Goal: Task Accomplishment & Management: Use online tool/utility

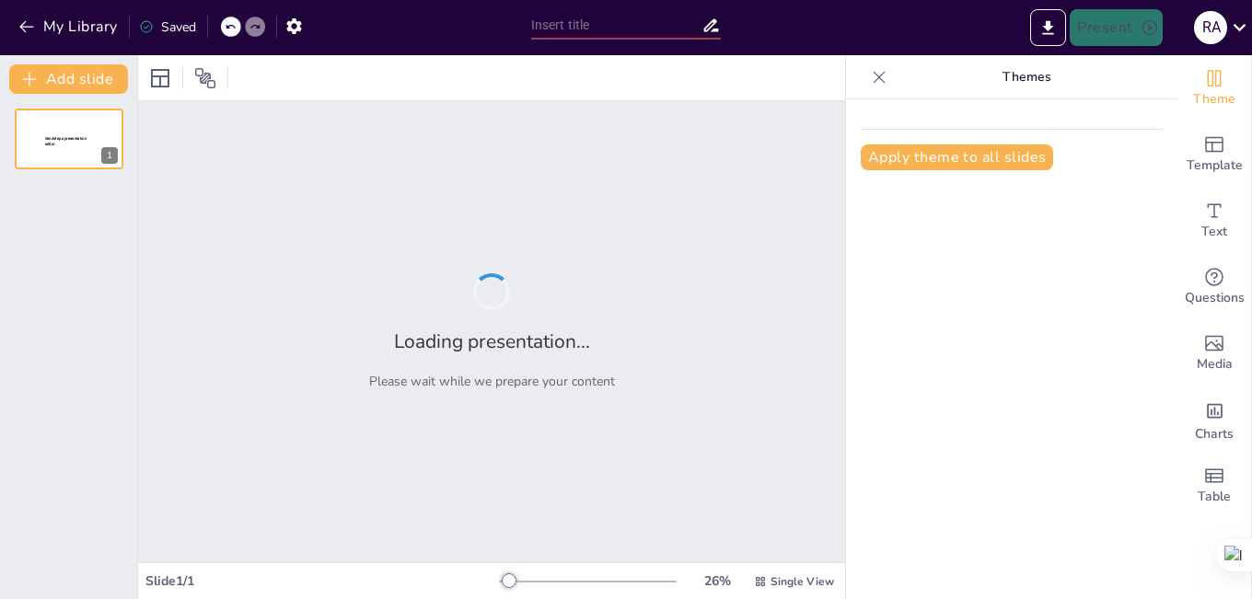
type input "Criminalística y Justicia: Propuesta de una Revista Digital sobre Feminicidio e…"
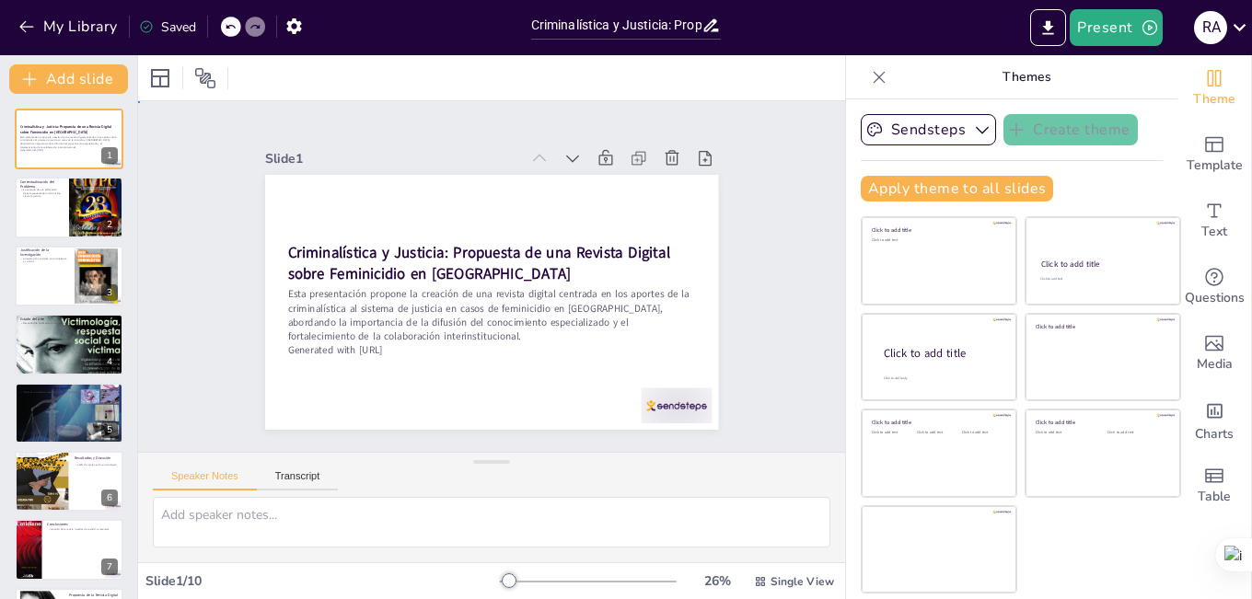
click at [769, 369] on div "Slide 1 Criminalística y Justicia: Propuesta de una Revista Digital sobre Femin…" at bounding box center [492, 277] width 740 height 424
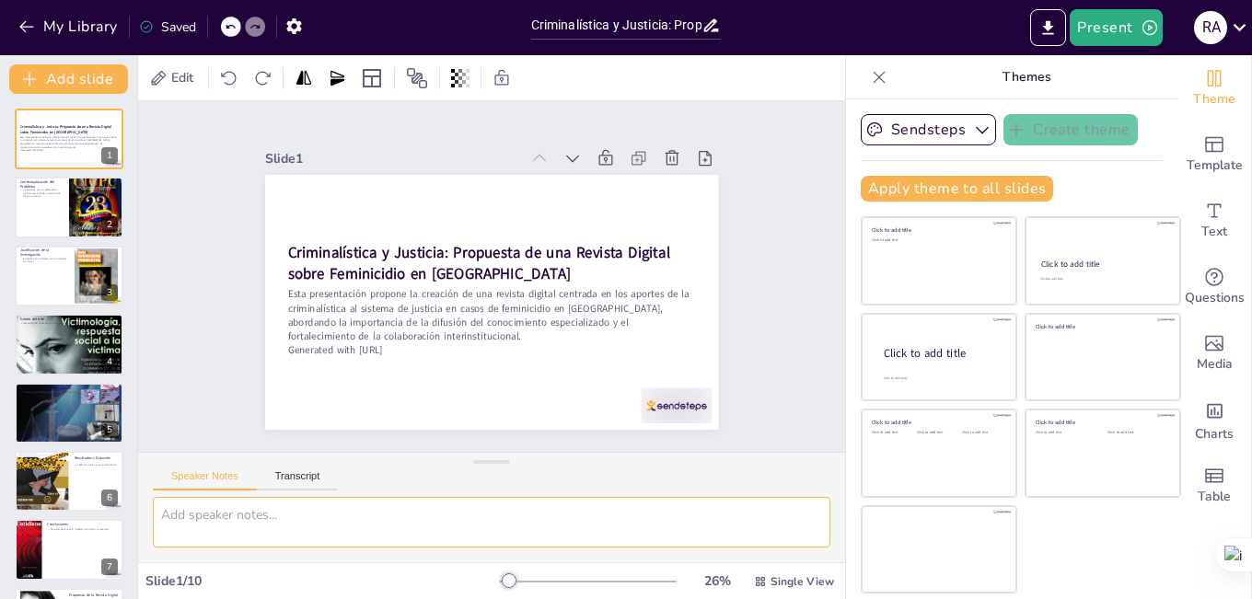
click at [612, 510] on textarea at bounding box center [492, 522] width 678 height 51
click at [754, 582] on icon at bounding box center [760, 582] width 13 height 13
click at [766, 498] on font "Vista única" at bounding box center [764, 503] width 63 height 17
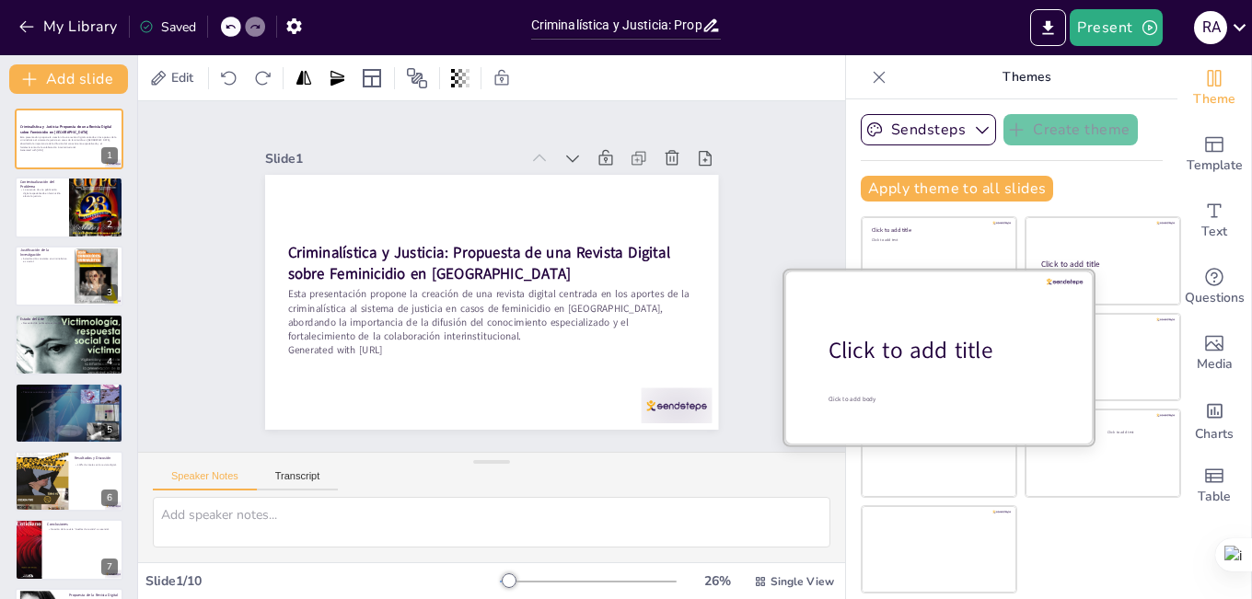
click at [913, 289] on div at bounding box center [939, 357] width 309 height 174
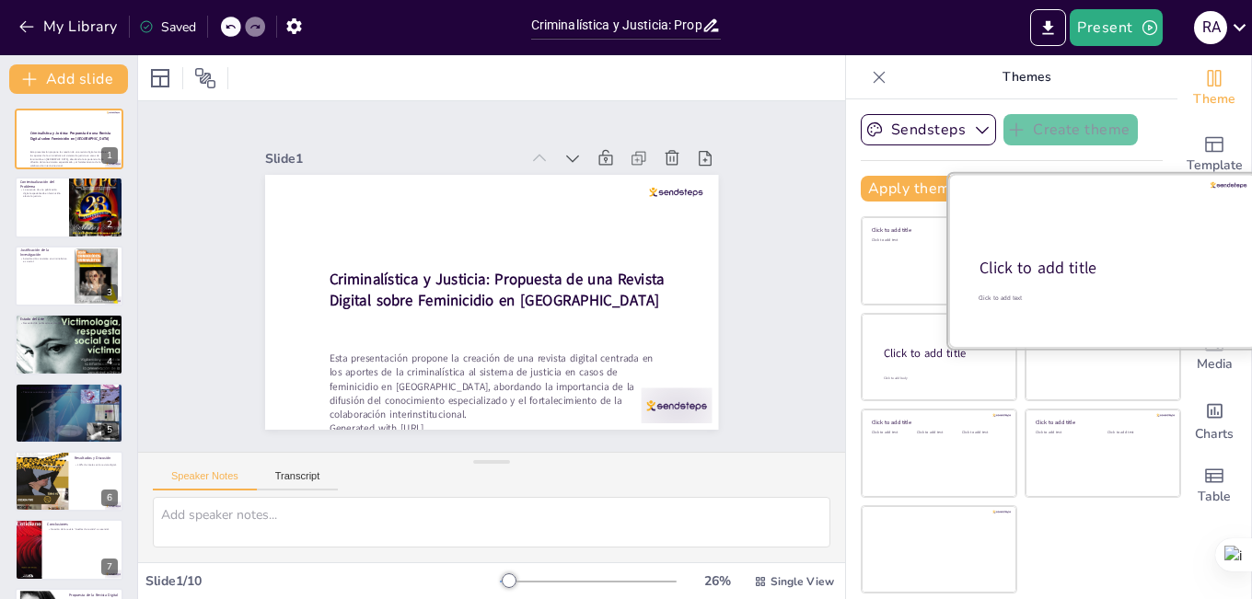
click at [1132, 274] on div "Click to add title" at bounding box center [1102, 269] width 244 height 22
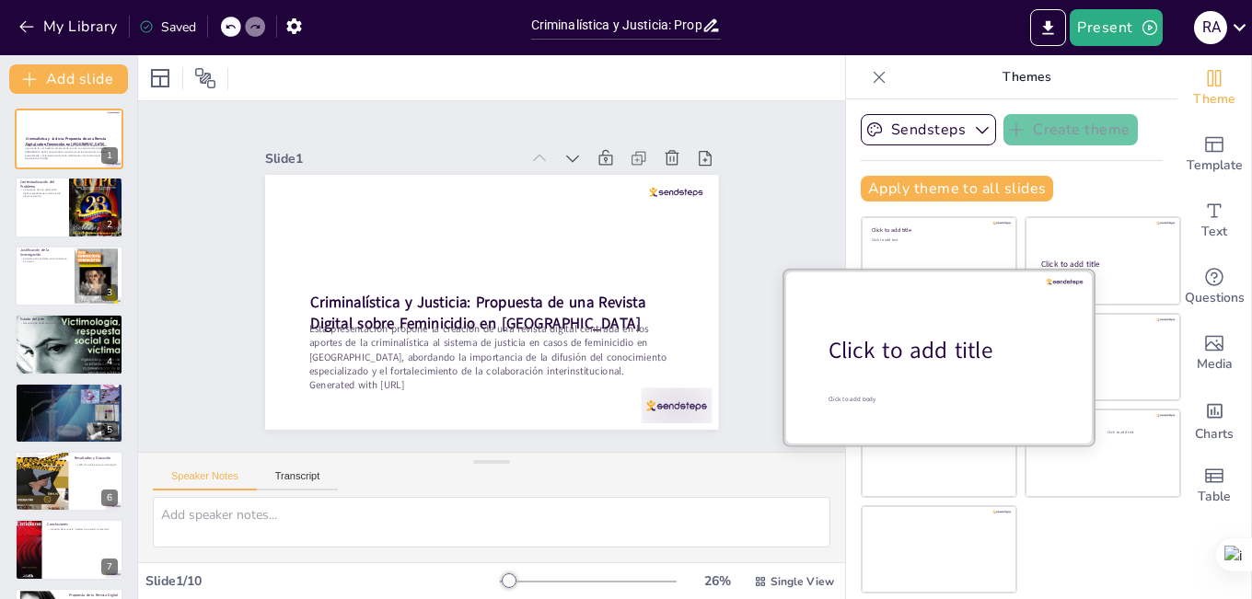
click at [888, 374] on div at bounding box center [939, 357] width 309 height 174
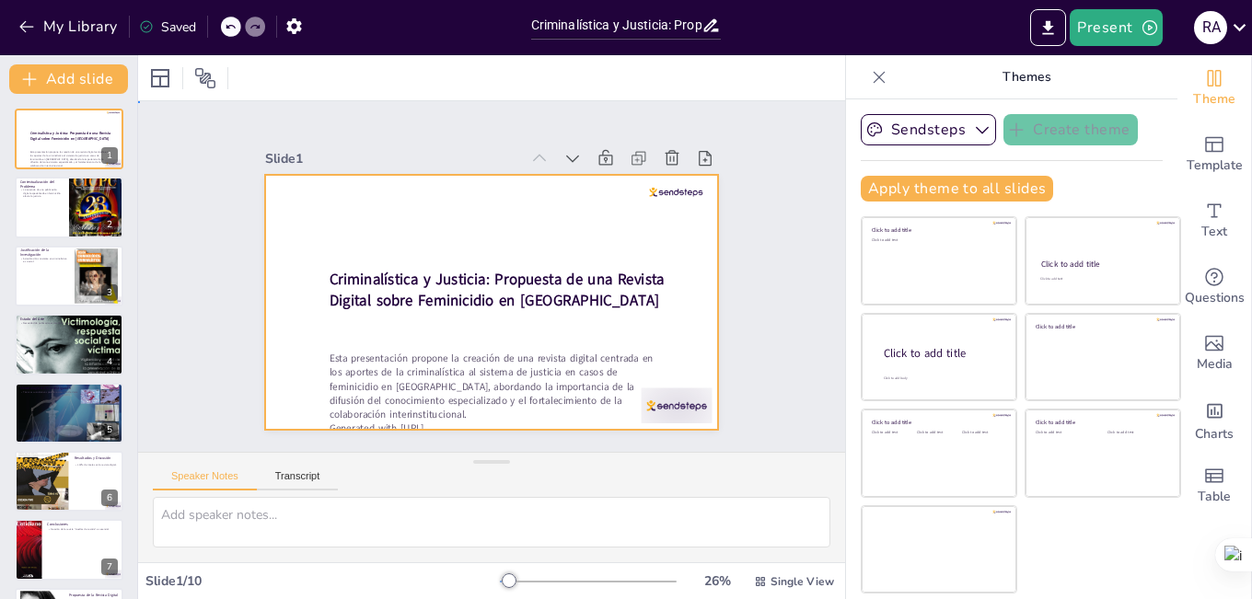
drag, startPoint x: 544, startPoint y: 332, endPoint x: 536, endPoint y: 319, distance: 15.3
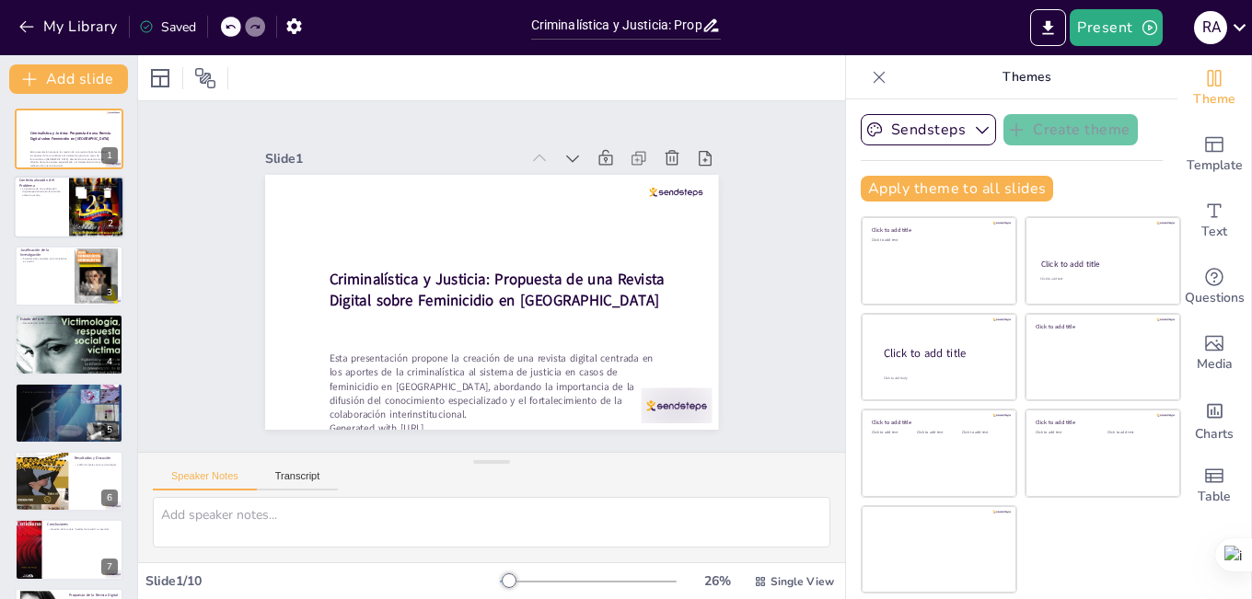
click at [75, 210] on div at bounding box center [96, 208] width 55 height 74
type textarea "La falta de una revista digital especializada en feminicidio representa una bar…"
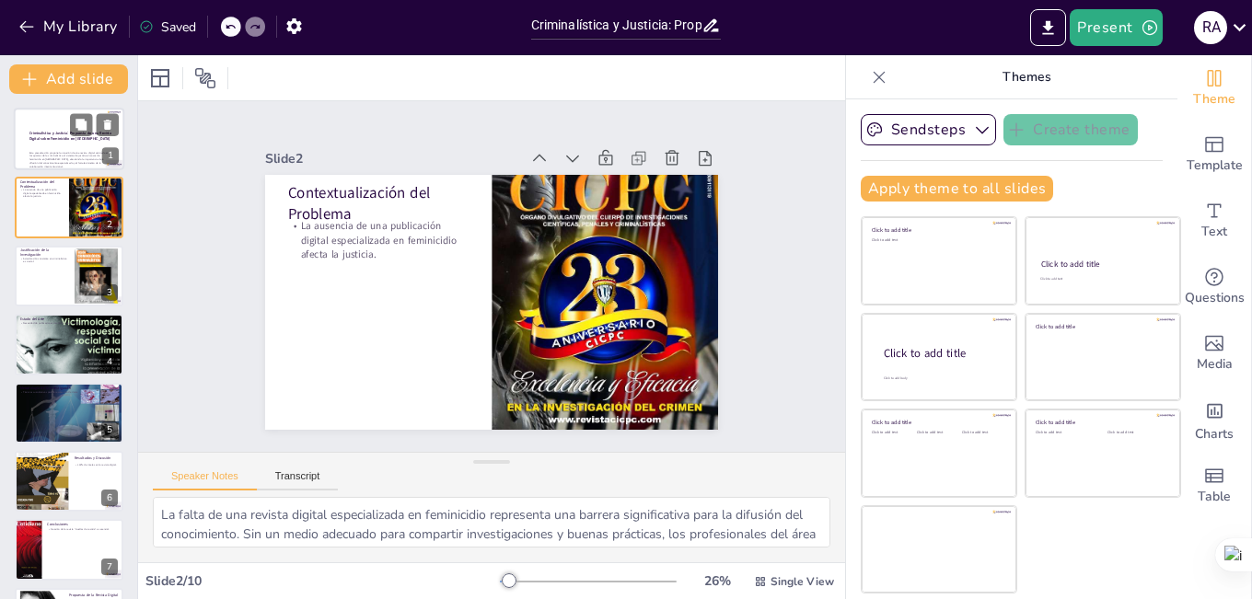
click at [53, 140] on strong "Criminalística y Justicia: Propuesta de una Revista Digital sobre Feminicidio e…" at bounding box center [70, 136] width 82 height 10
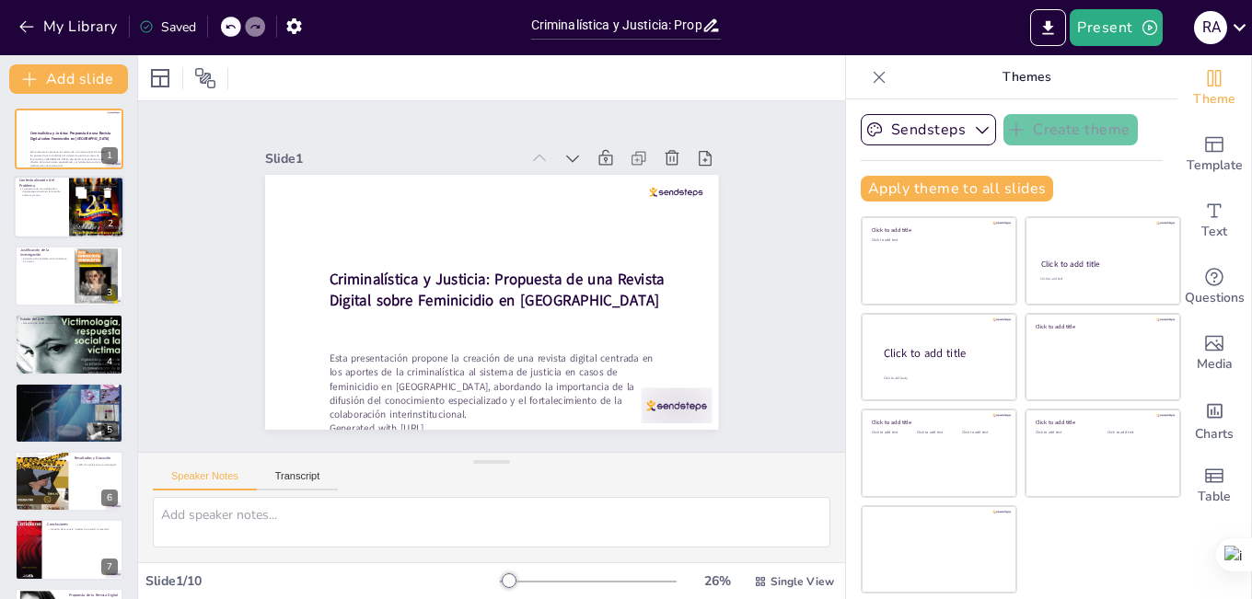
click at [44, 218] on div at bounding box center [69, 208] width 111 height 63
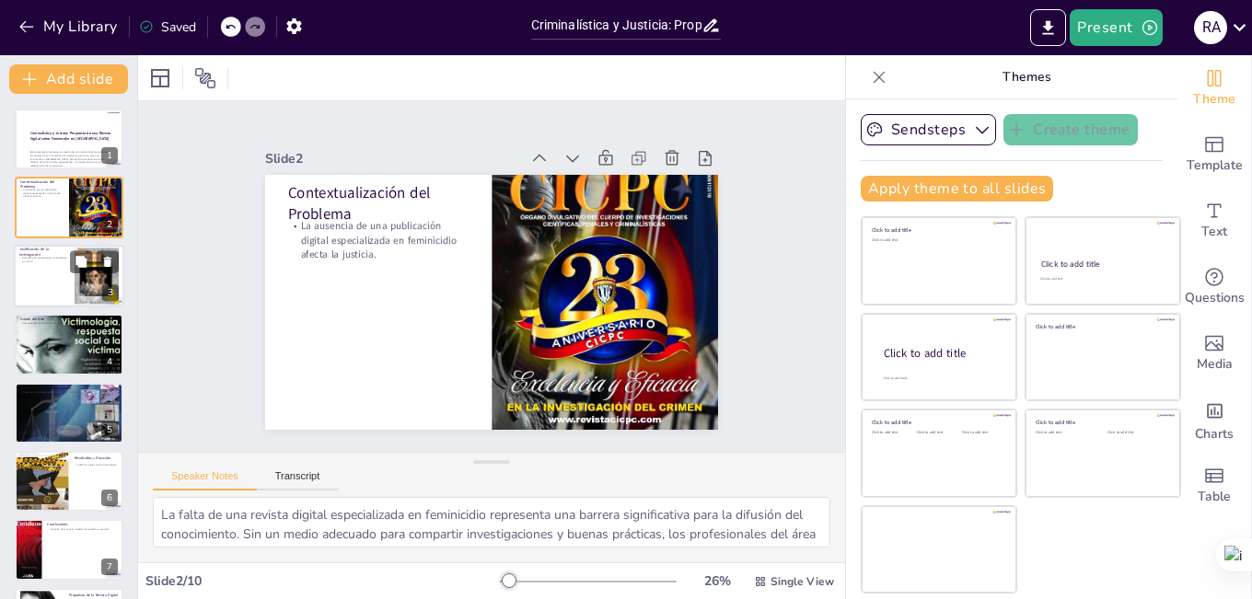
click at [37, 275] on div at bounding box center [69, 276] width 111 height 63
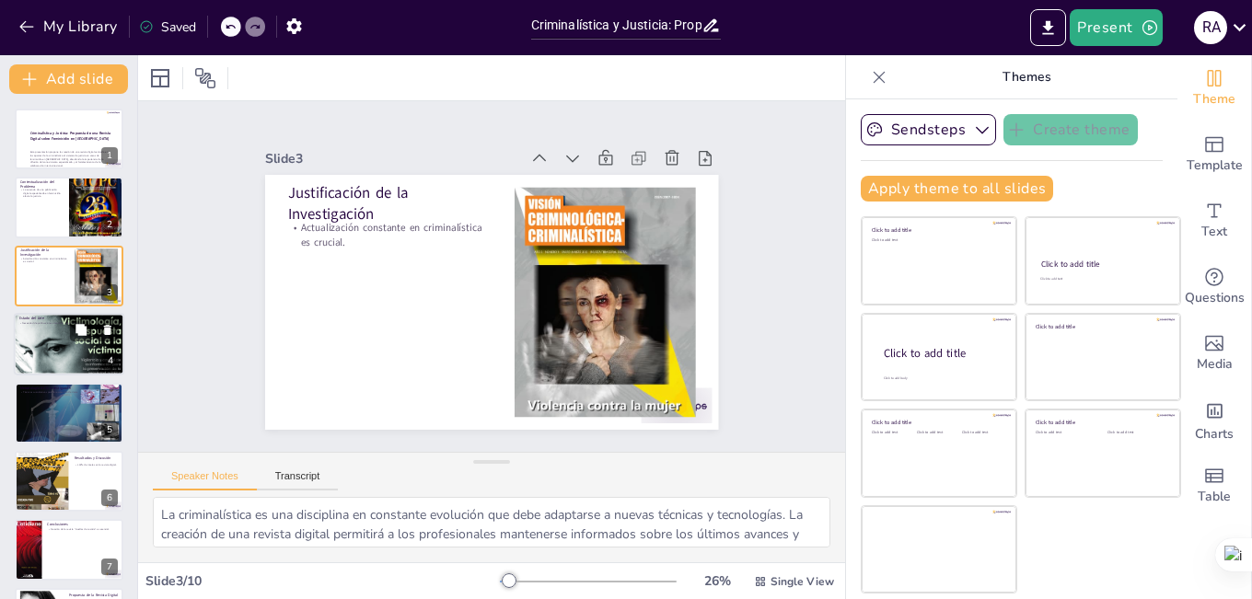
click at [60, 353] on div at bounding box center [69, 344] width 111 height 147
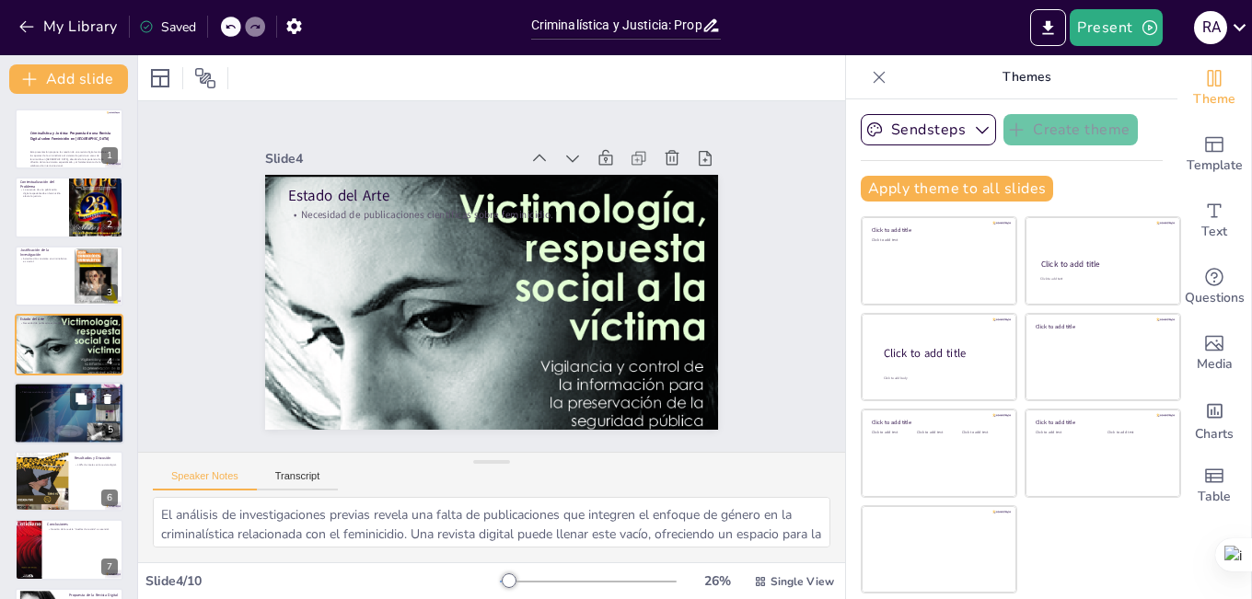
click at [56, 401] on div at bounding box center [69, 412] width 111 height 157
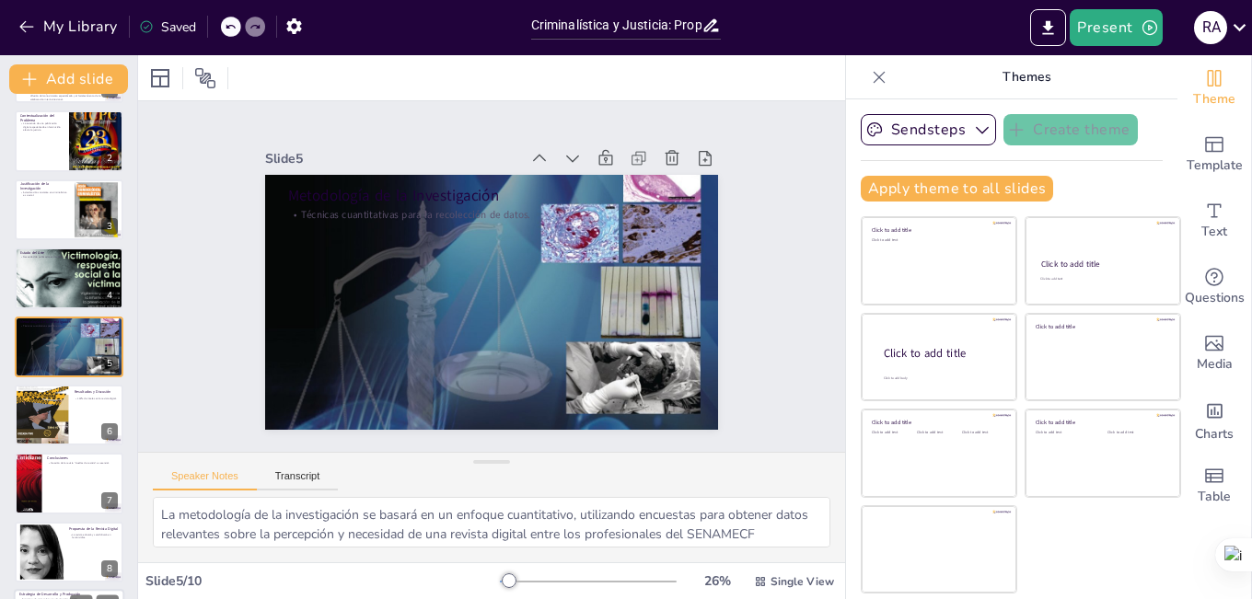
click at [43, 481] on div at bounding box center [69, 483] width 109 height 61
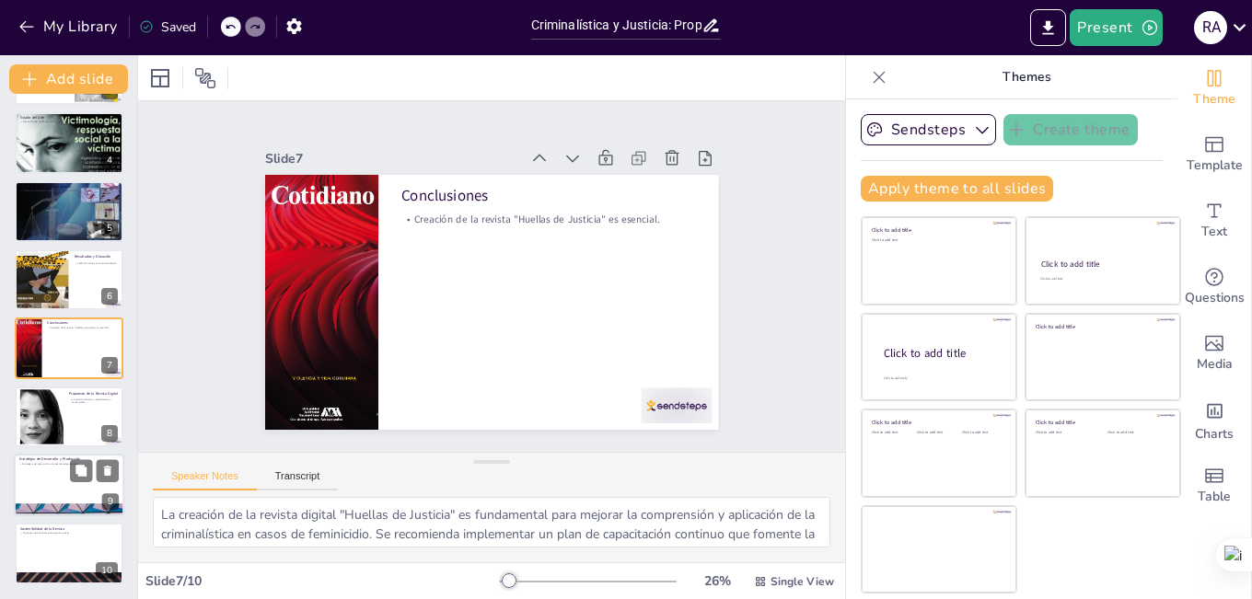
click at [42, 490] on div at bounding box center [69, 485] width 111 height 63
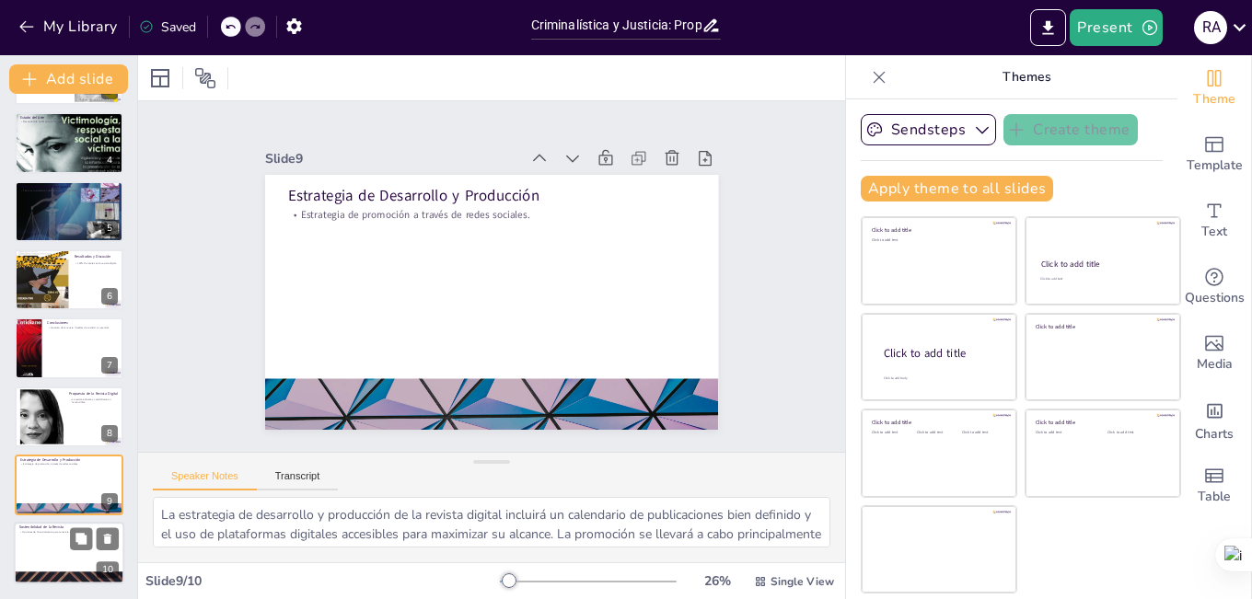
click at [55, 544] on div at bounding box center [69, 554] width 111 height 63
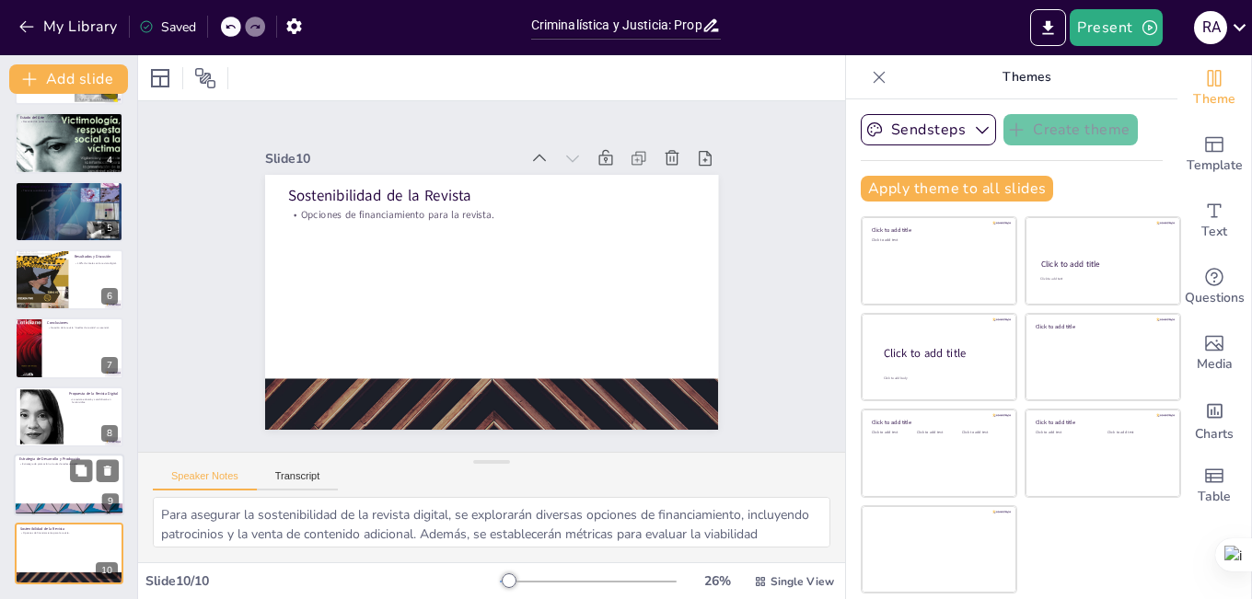
click at [43, 476] on div at bounding box center [69, 485] width 111 height 63
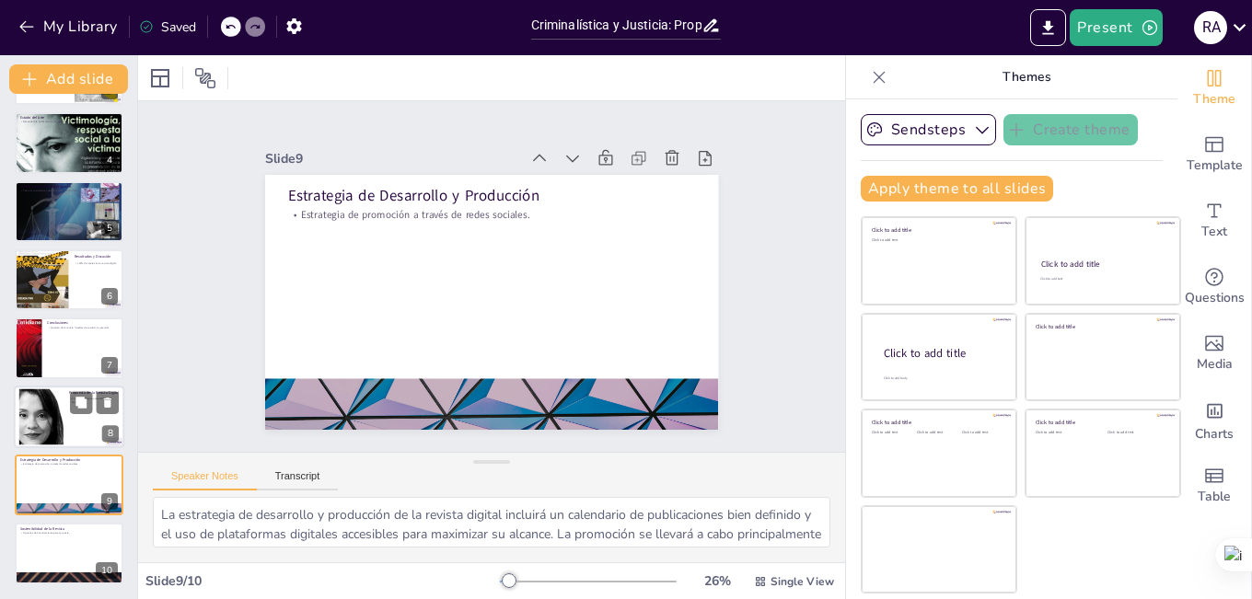
click at [39, 411] on div at bounding box center [41, 417] width 101 height 56
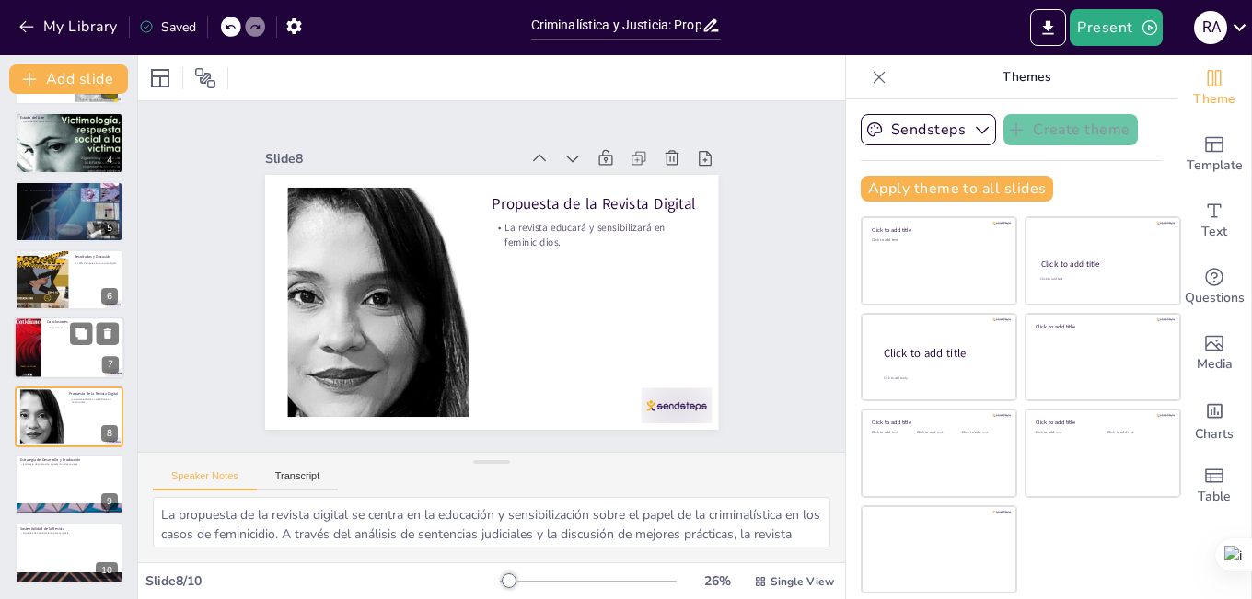
click at [51, 349] on div at bounding box center [69, 349] width 111 height 63
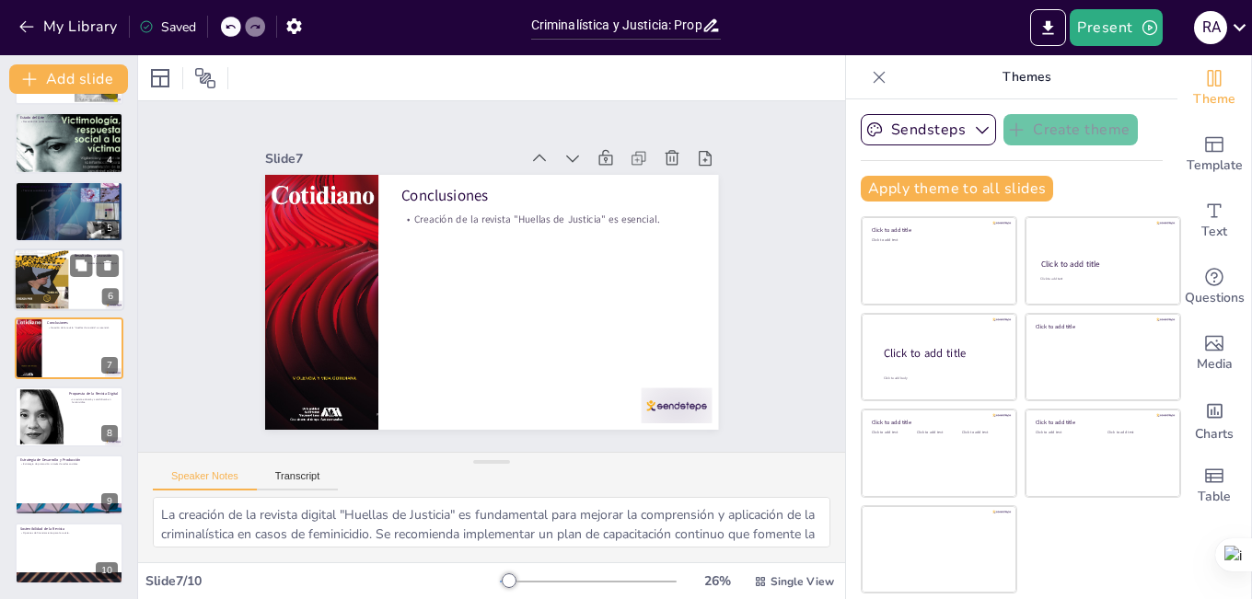
click at [40, 296] on div at bounding box center [41, 280] width 55 height 74
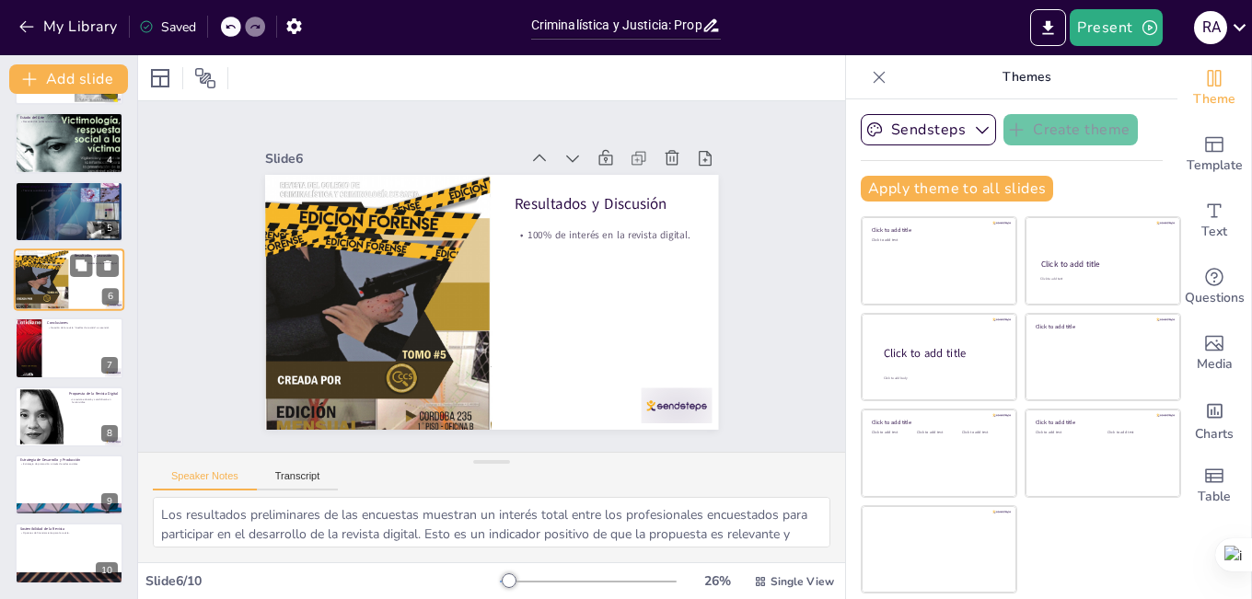
scroll to position [135, 0]
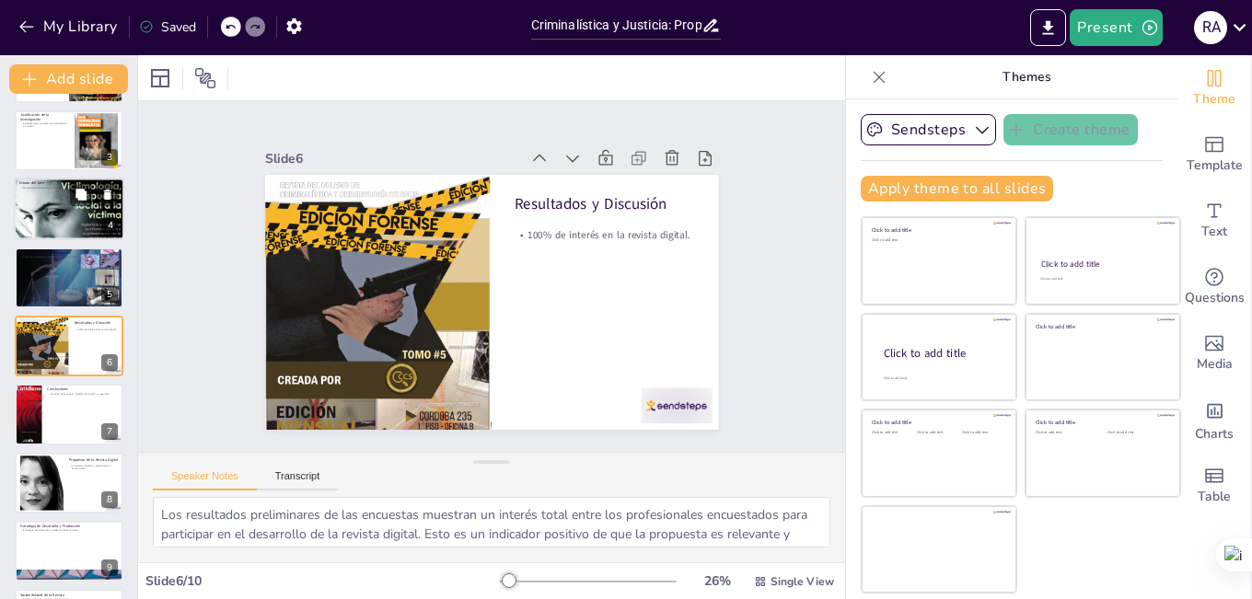
click at [56, 212] on div at bounding box center [69, 208] width 111 height 147
type textarea "El análisis de investigaciones previas revela una falta de publicaciones que in…"
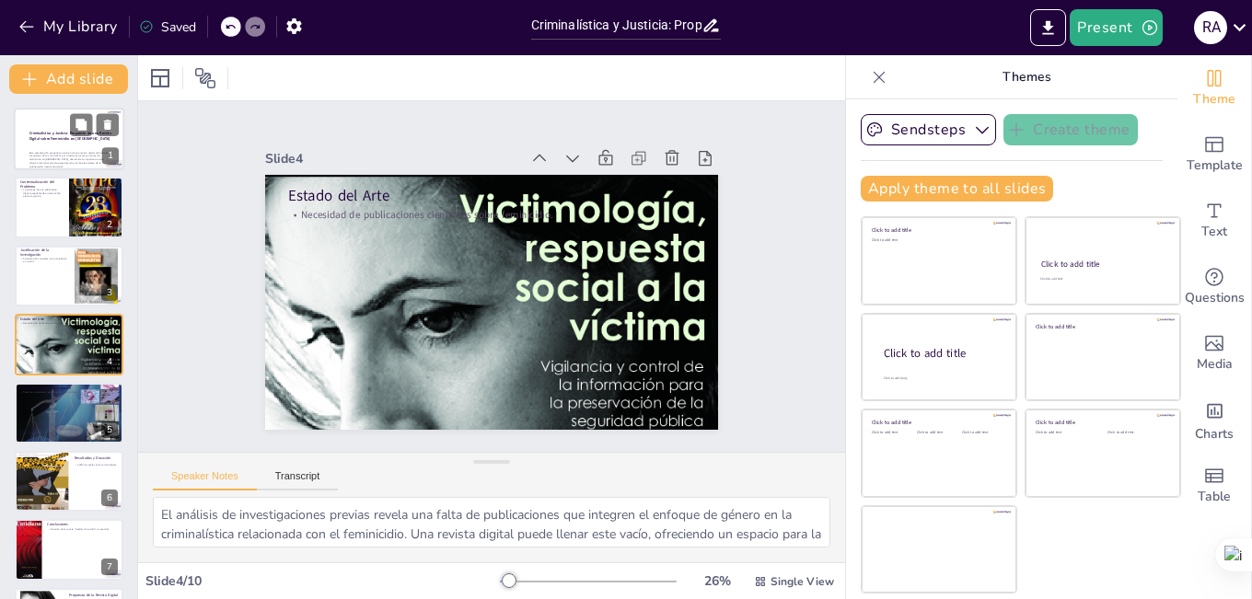
click at [39, 137] on strong "Criminalística y Justicia: Propuesta de una Revista Digital sobre Feminicidio e…" at bounding box center [70, 136] width 82 height 10
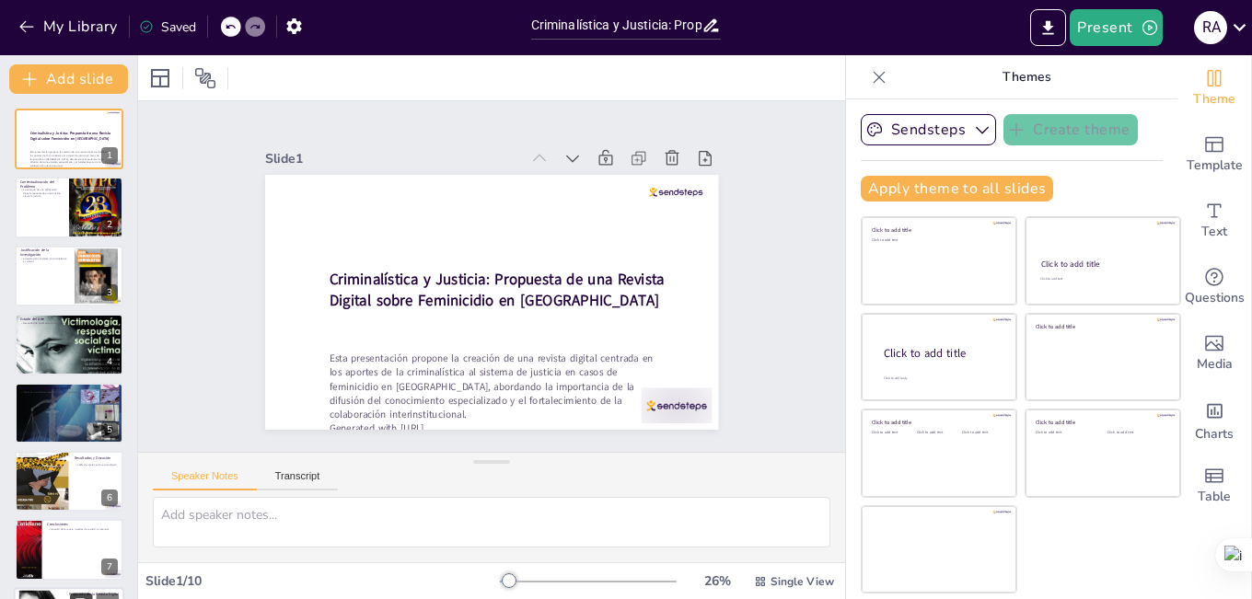
scroll to position [202, 0]
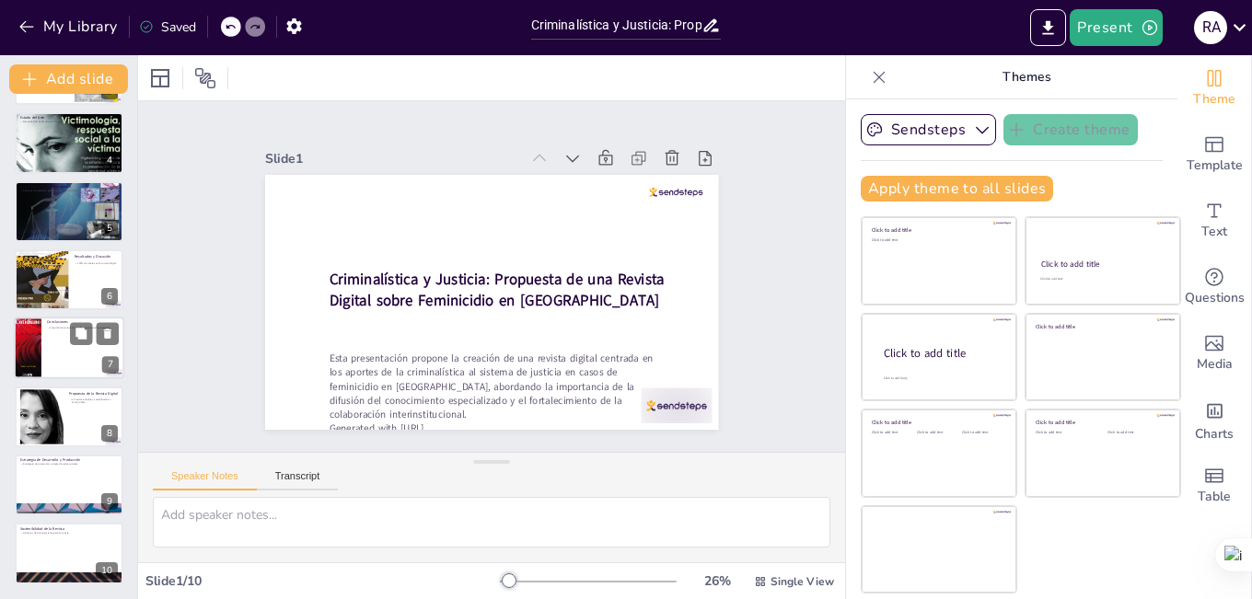
click at [55, 350] on div at bounding box center [69, 349] width 111 height 63
type textarea "La creación de la revista digital "Huellas de Justicia" es fundamental para mej…"
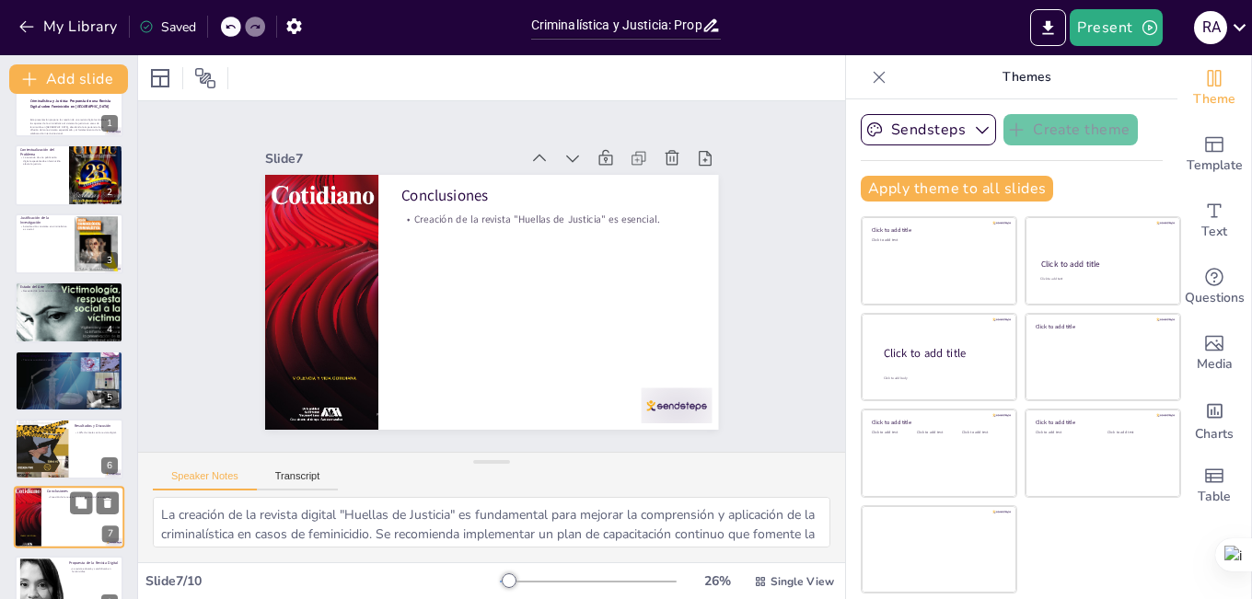
scroll to position [0, 0]
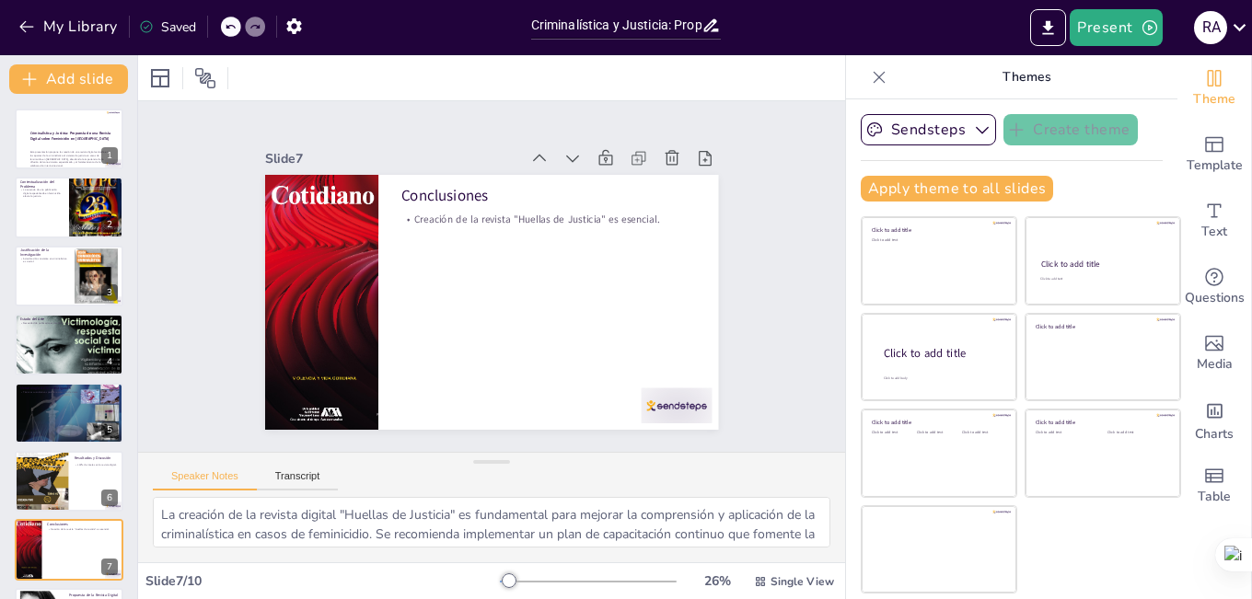
click at [870, 74] on icon at bounding box center [879, 77] width 18 height 18
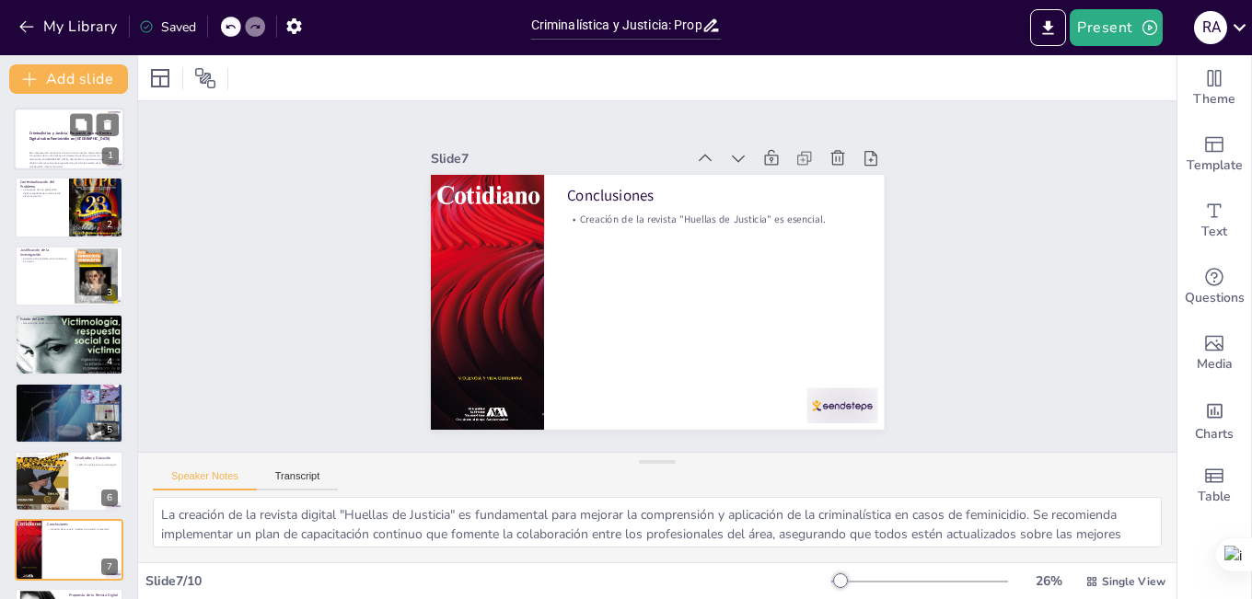
click at [48, 137] on strong "Criminalística y Justicia: Propuesta de una Revista Digital sobre Feminicidio e…" at bounding box center [70, 136] width 82 height 10
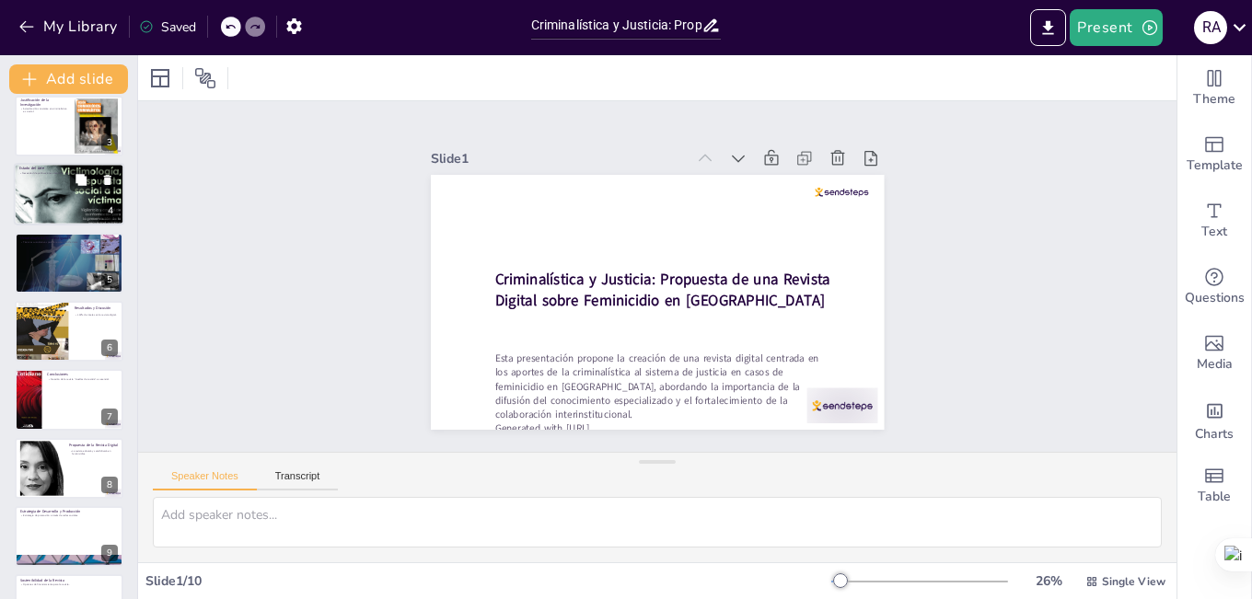
scroll to position [202, 0]
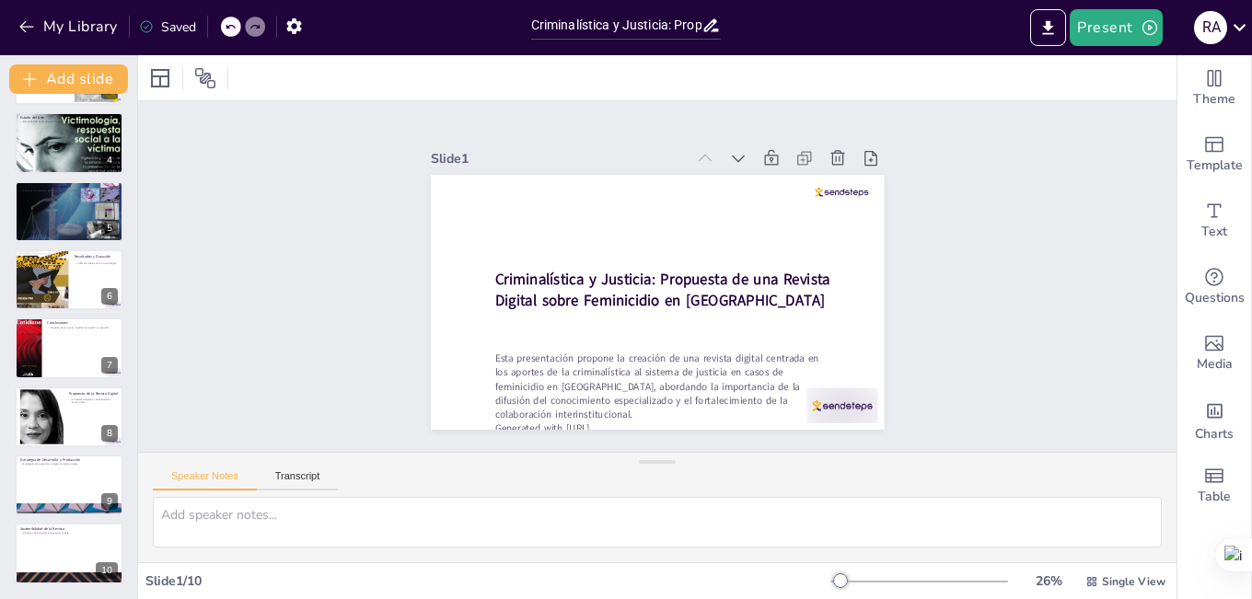
click at [55, 146] on div at bounding box center [69, 143] width 109 height 145
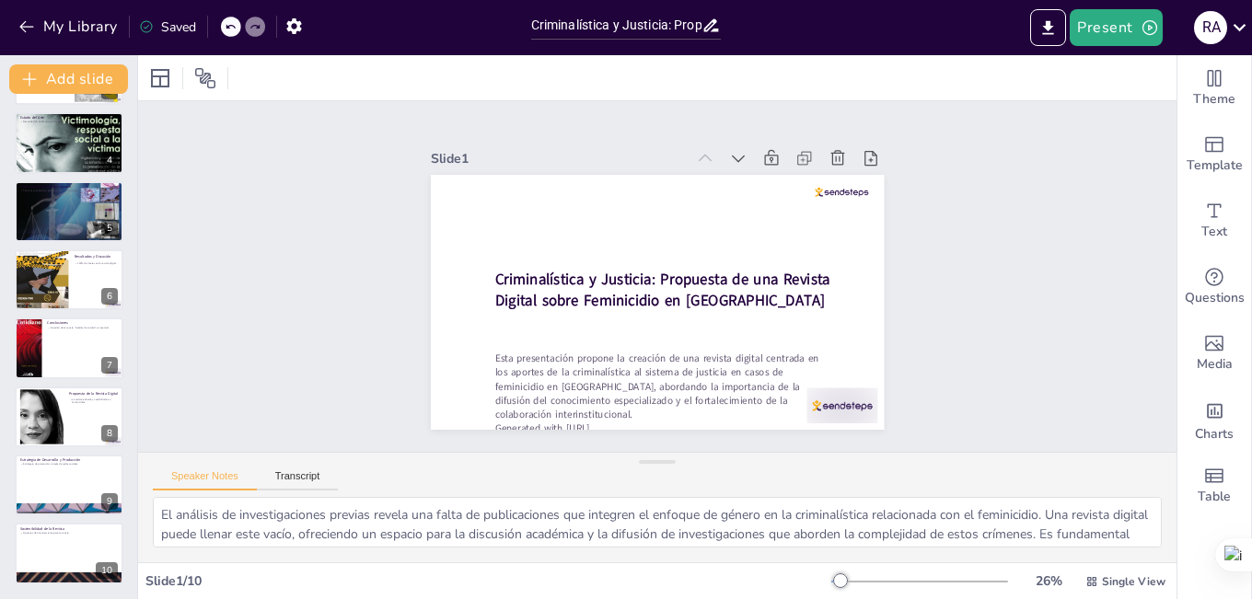
scroll to position [0, 0]
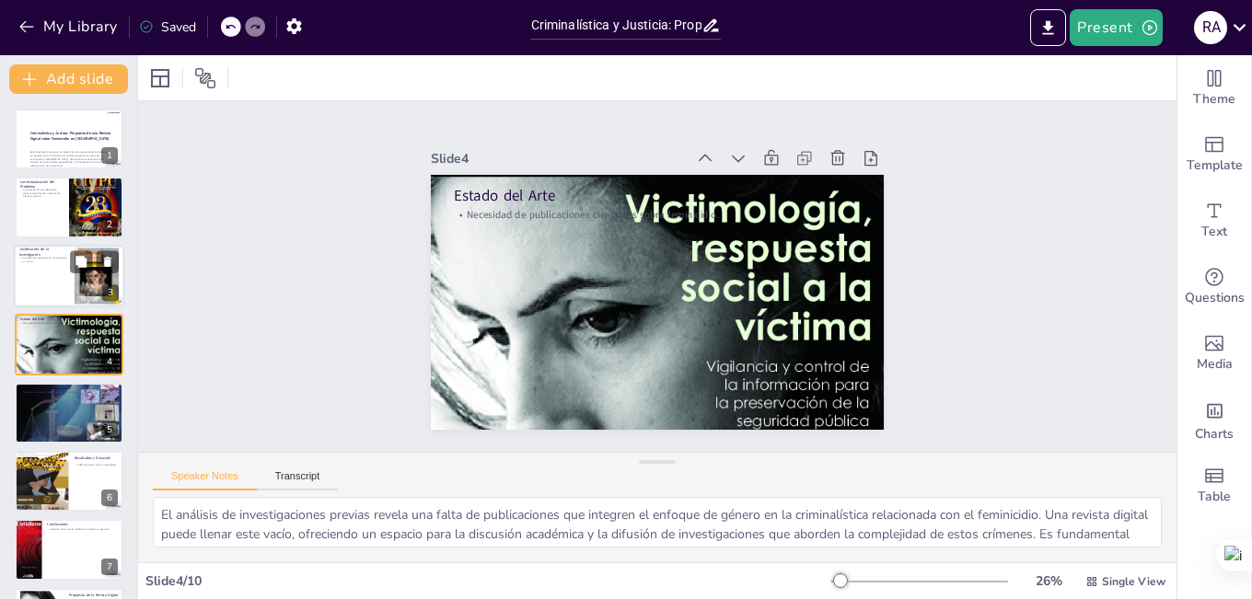
click at [60, 293] on div at bounding box center [69, 276] width 111 height 63
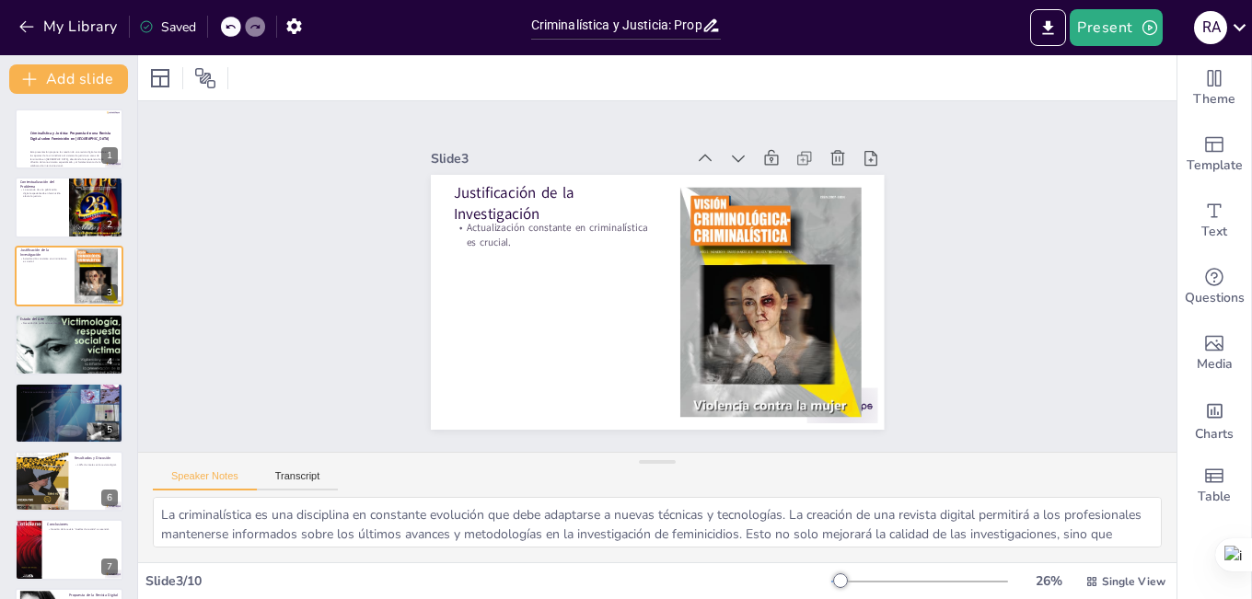
click at [74, 377] on div "Criminalística y Justicia: Propuesta de una Revista Digital sobre Feminicidio e…" at bounding box center [68, 448] width 137 height 678
click at [64, 418] on div at bounding box center [69, 413] width 109 height 154
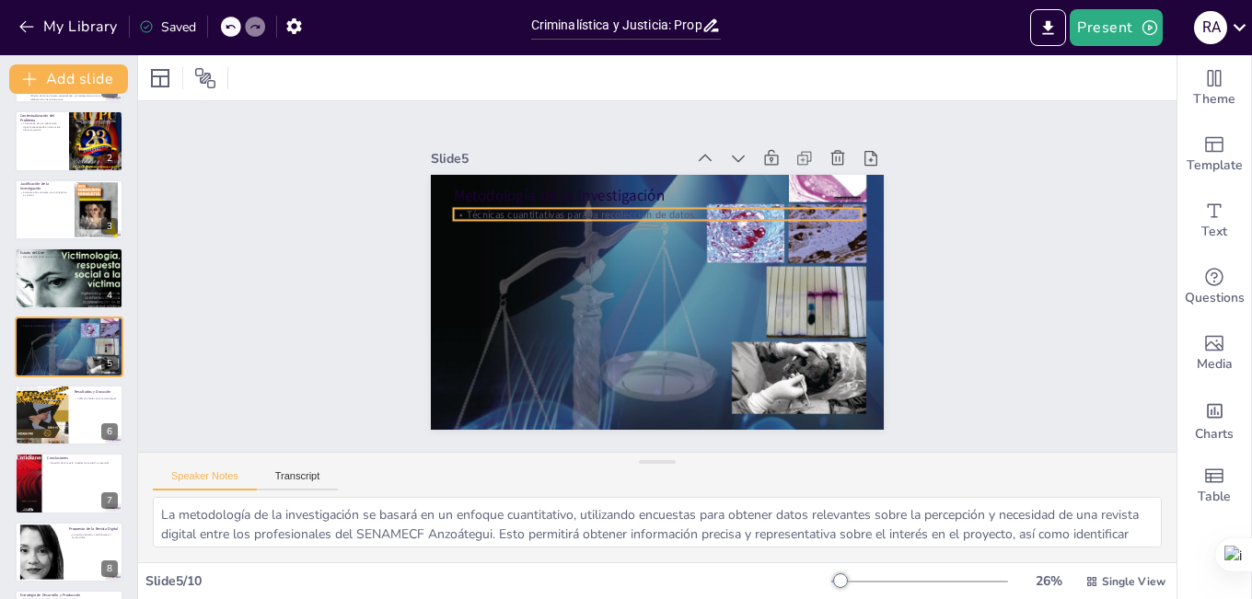
click at [465, 210] on p "Técnicas cuantitativas para la recolección de datos." at bounding box center [657, 214] width 408 height 14
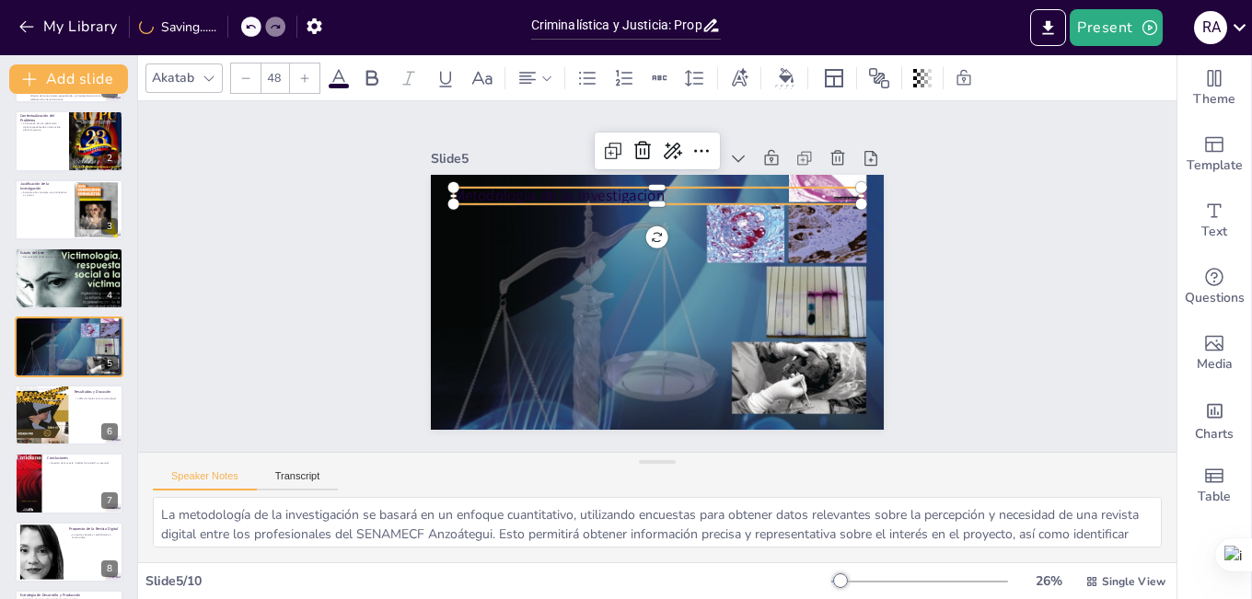
click at [547, 188] on p "Metodología de la Investigación" at bounding box center [666, 197] width 408 height 64
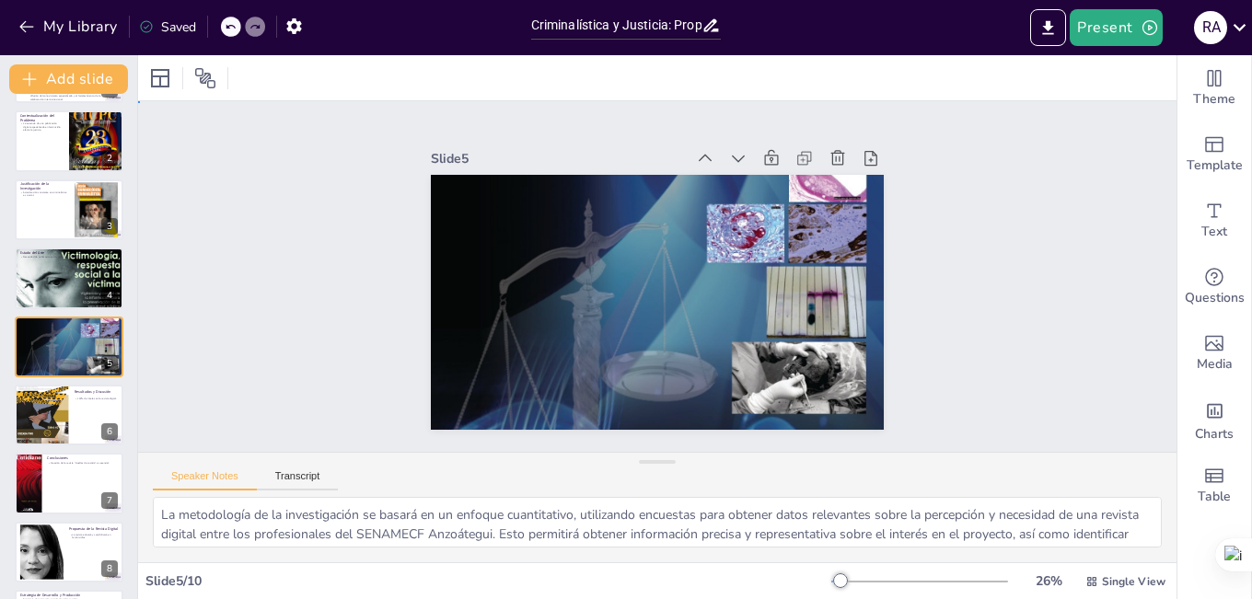
drag, startPoint x: 1091, startPoint y: 250, endPoint x: 1048, endPoint y: 258, distance: 44.1
click at [1091, 251] on div "Slide 1 Criminalística y Justicia: Propuesta de una Revista Digital sobre Femin…" at bounding box center [657, 277] width 1070 height 458
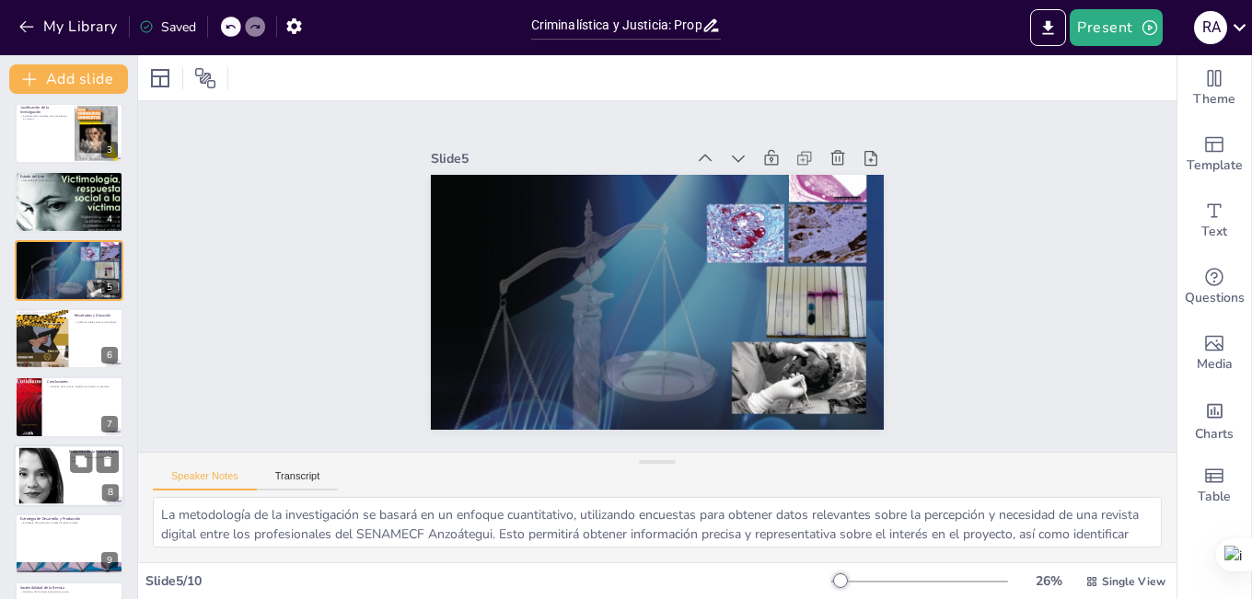
scroll to position [202, 0]
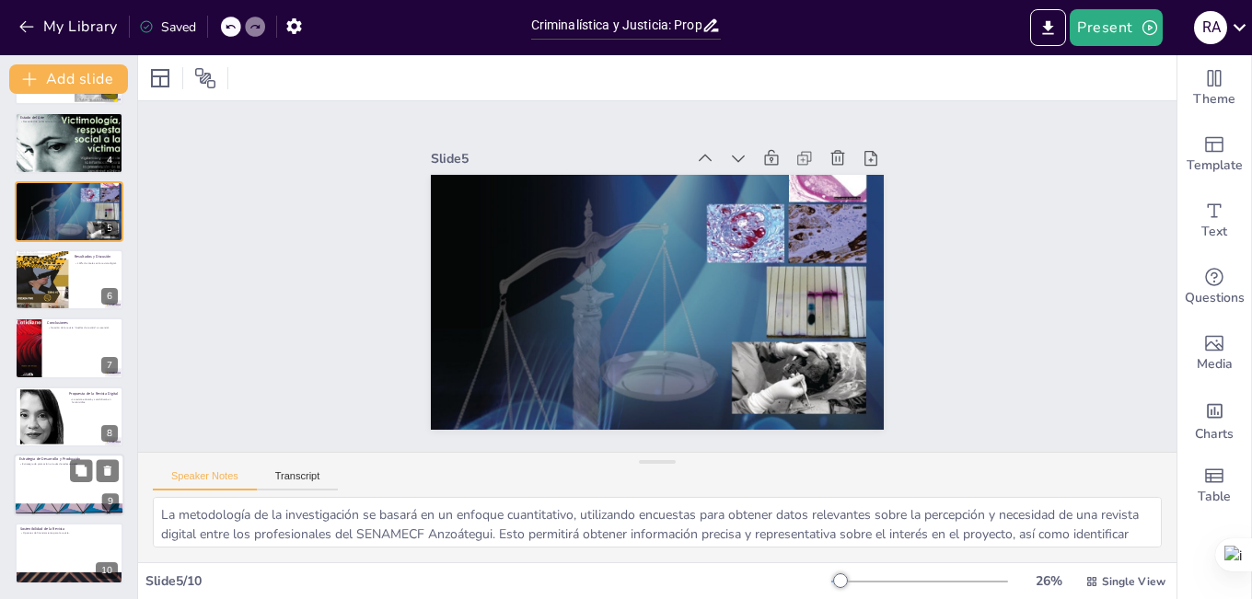
click at [42, 481] on div at bounding box center [69, 485] width 111 height 63
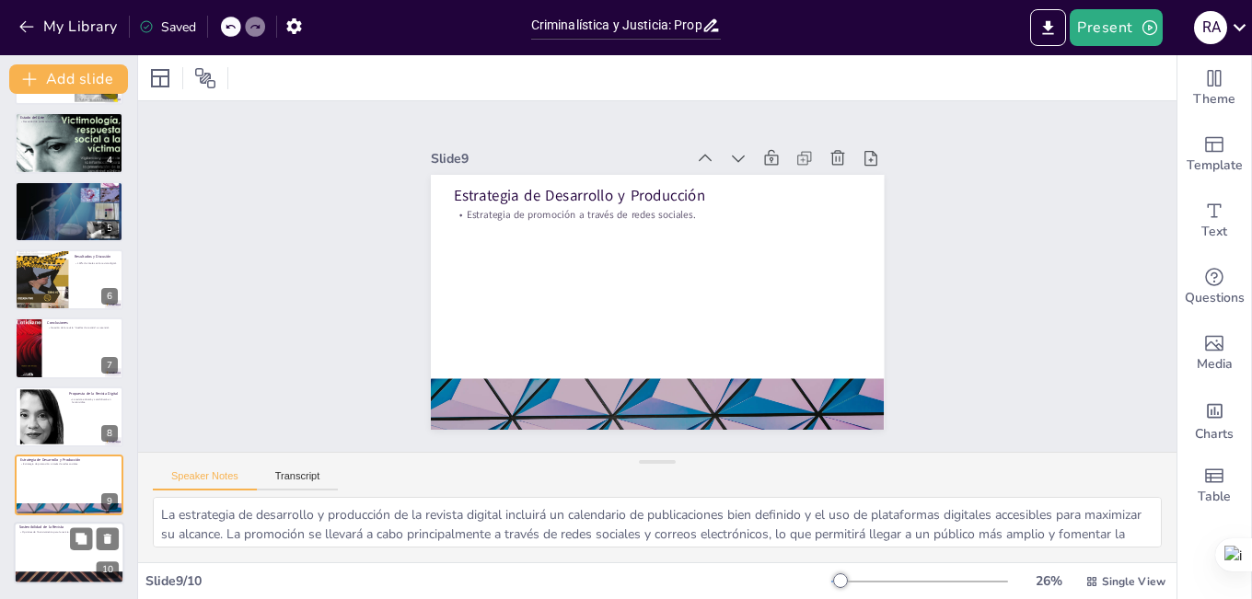
click at [42, 538] on div at bounding box center [69, 554] width 111 height 63
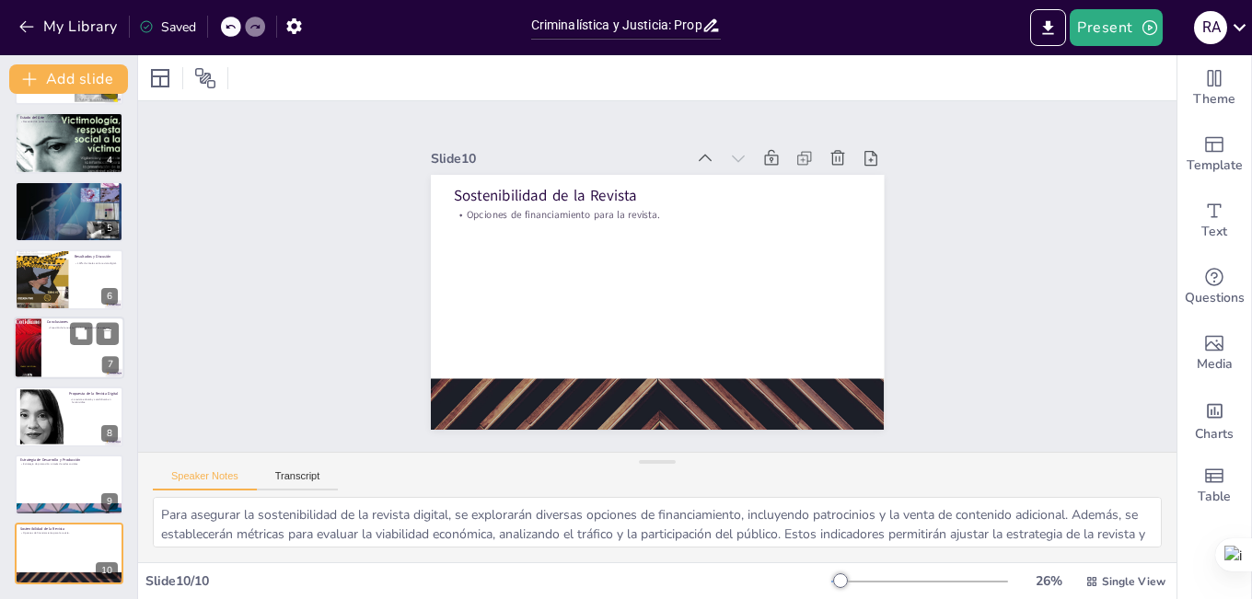
click at [63, 329] on p "Creación de la revista "Huellas de Justicia" es esencial." at bounding box center [83, 329] width 72 height 4
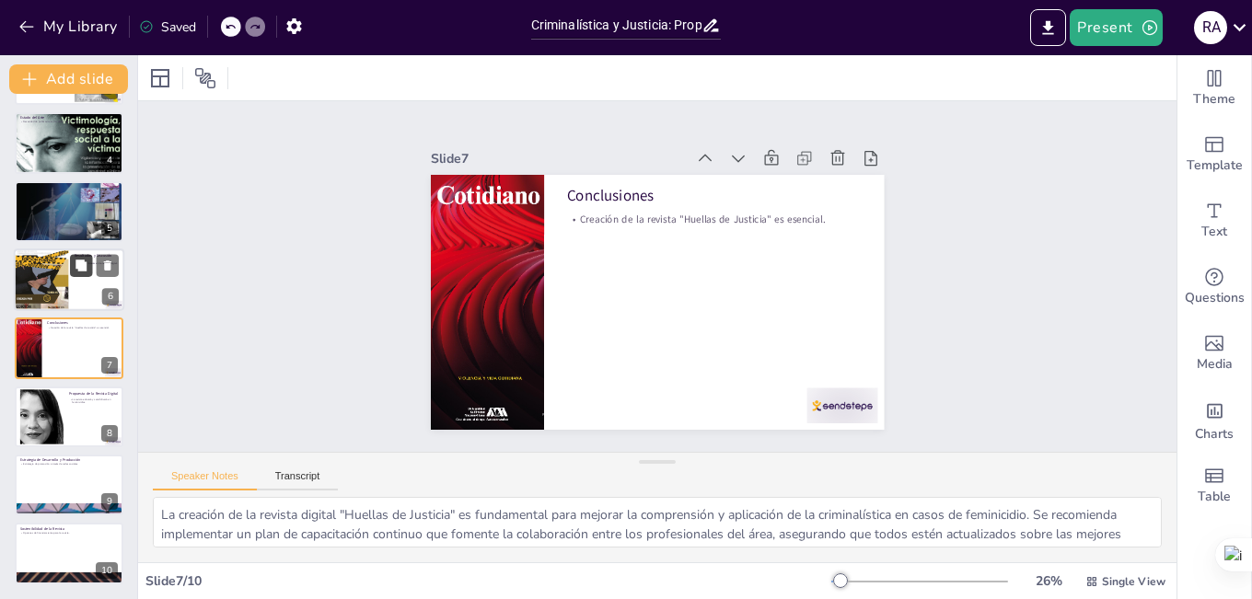
click at [81, 265] on icon at bounding box center [81, 265] width 11 height 11
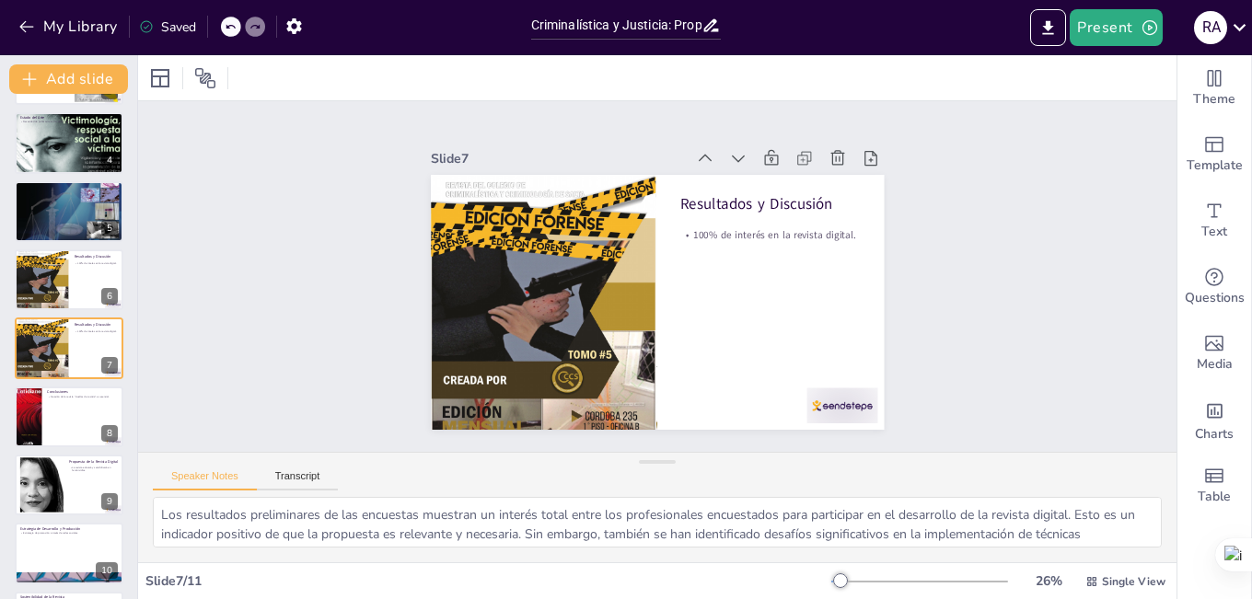
scroll to position [204, 0]
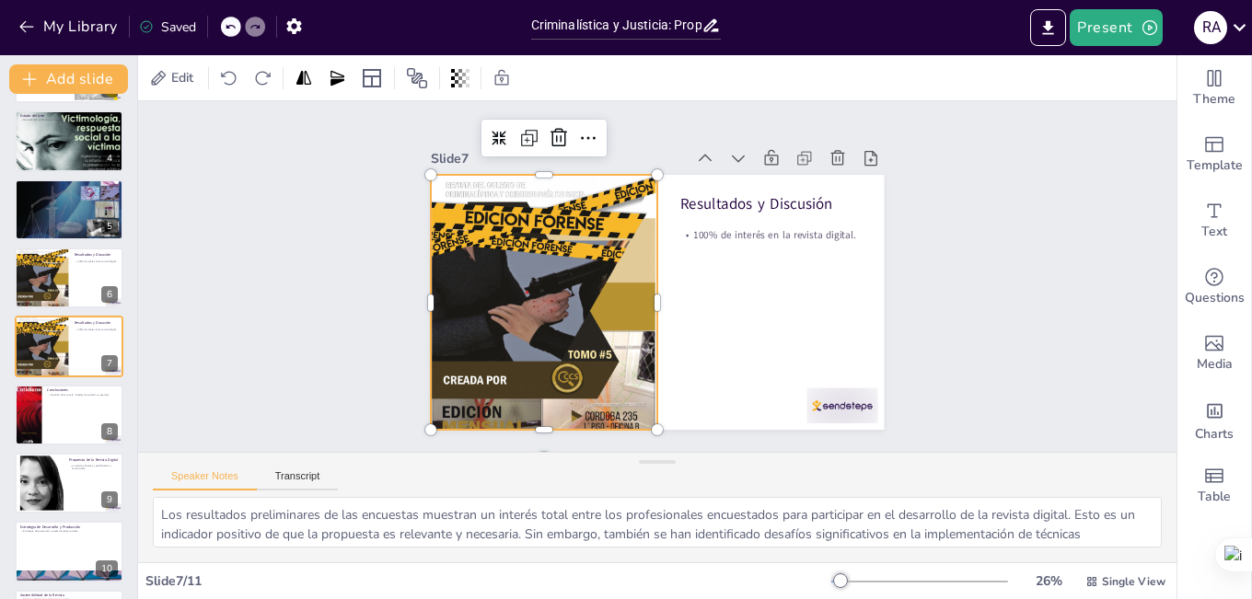
click at [487, 179] on div at bounding box center [541, 290] width 257 height 324
click at [467, 185] on div at bounding box center [544, 302] width 227 height 302
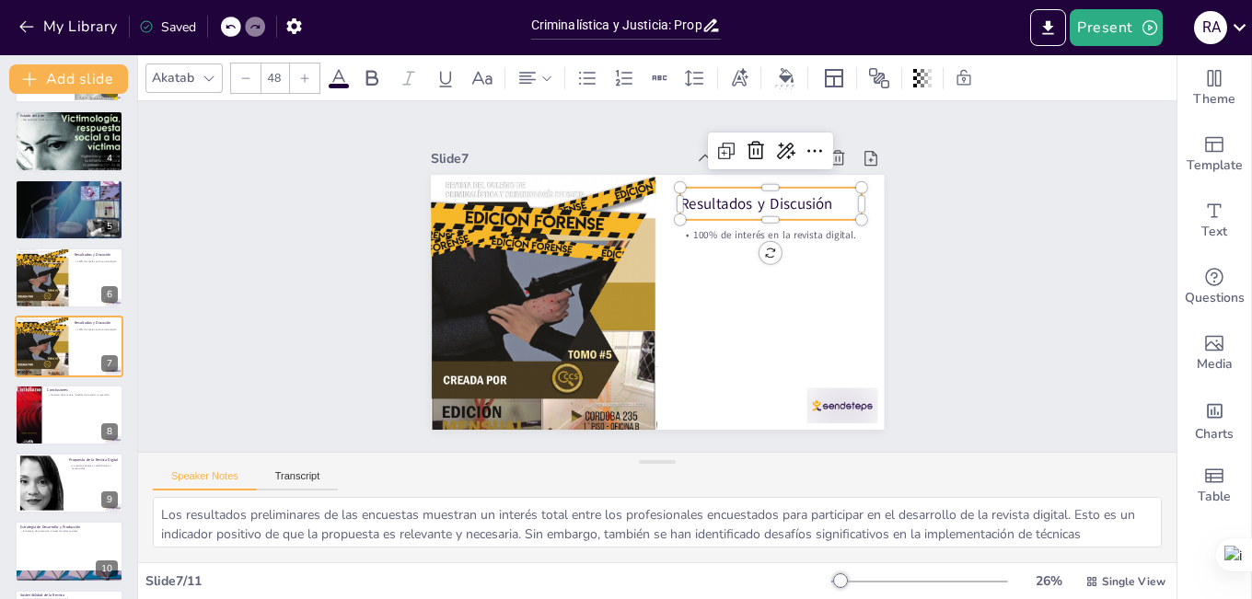
click at [824, 203] on p "Resultados y Discusión" at bounding box center [778, 216] width 182 height 40
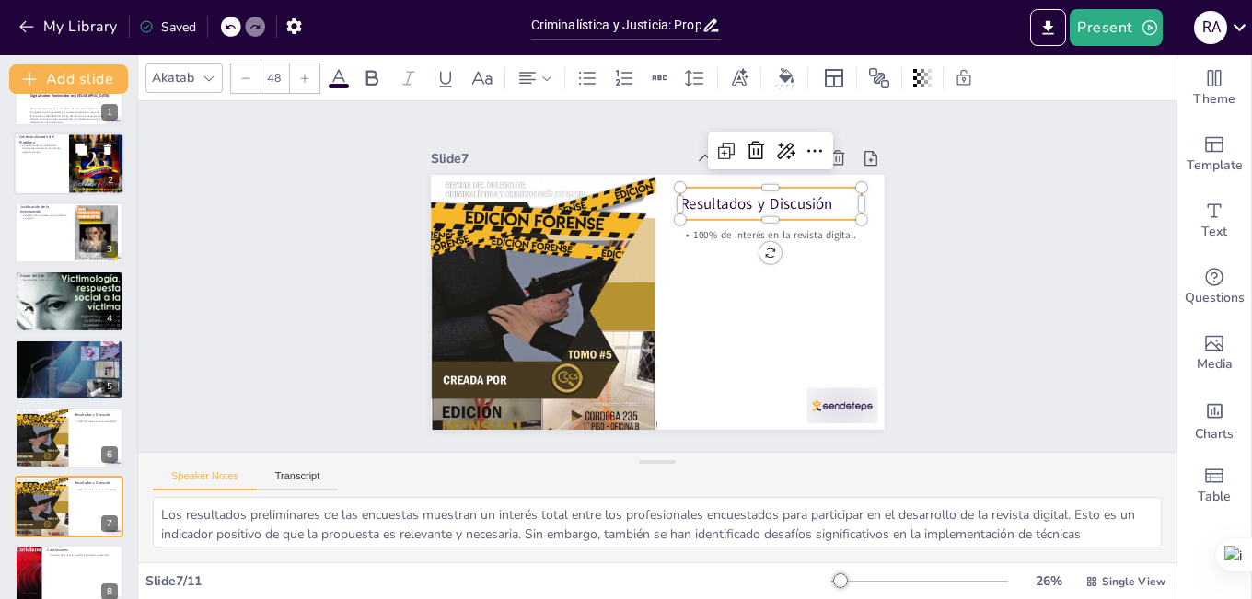
scroll to position [0, 0]
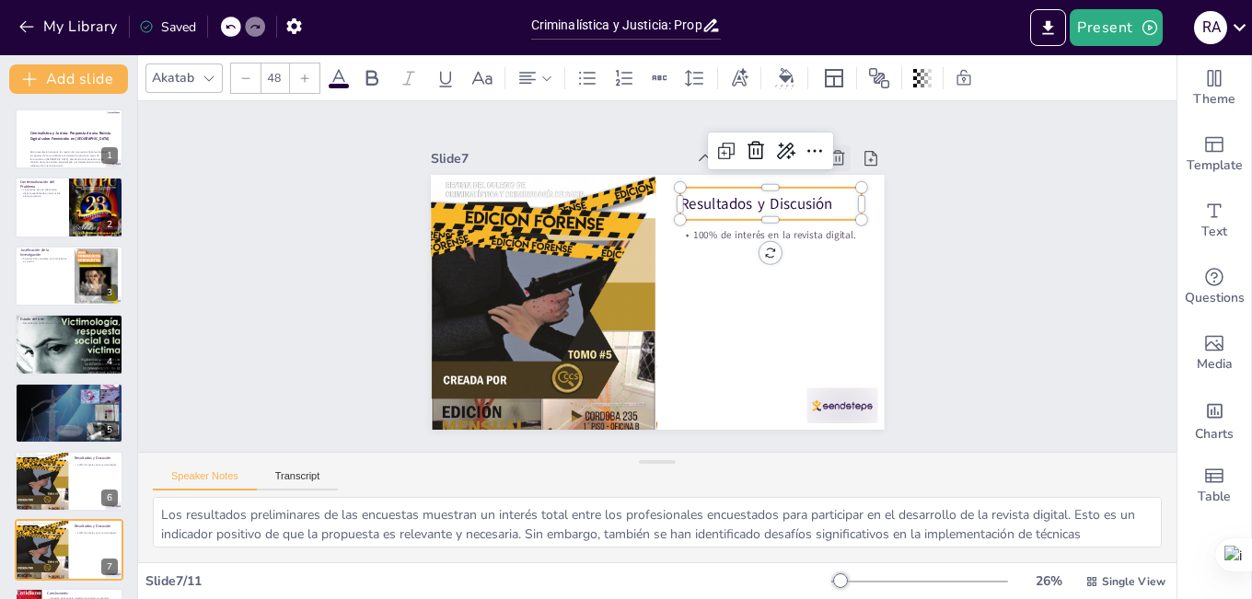
click at [840, 168] on icon at bounding box center [850, 178] width 20 height 20
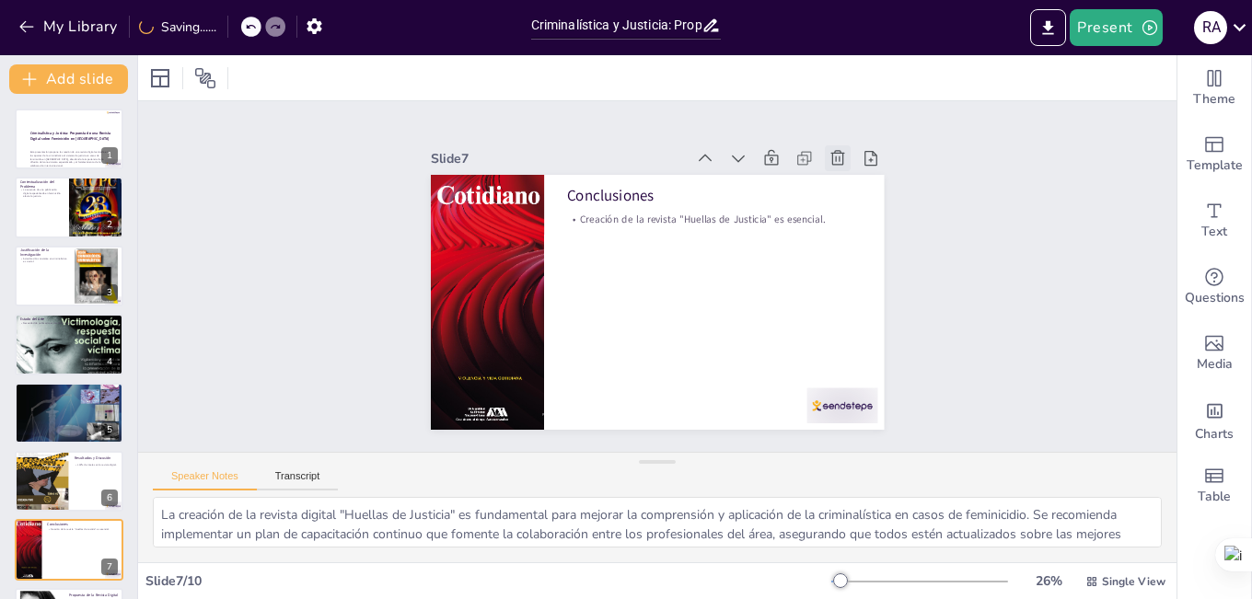
click at [840, 168] on icon at bounding box center [850, 178] width 20 height 20
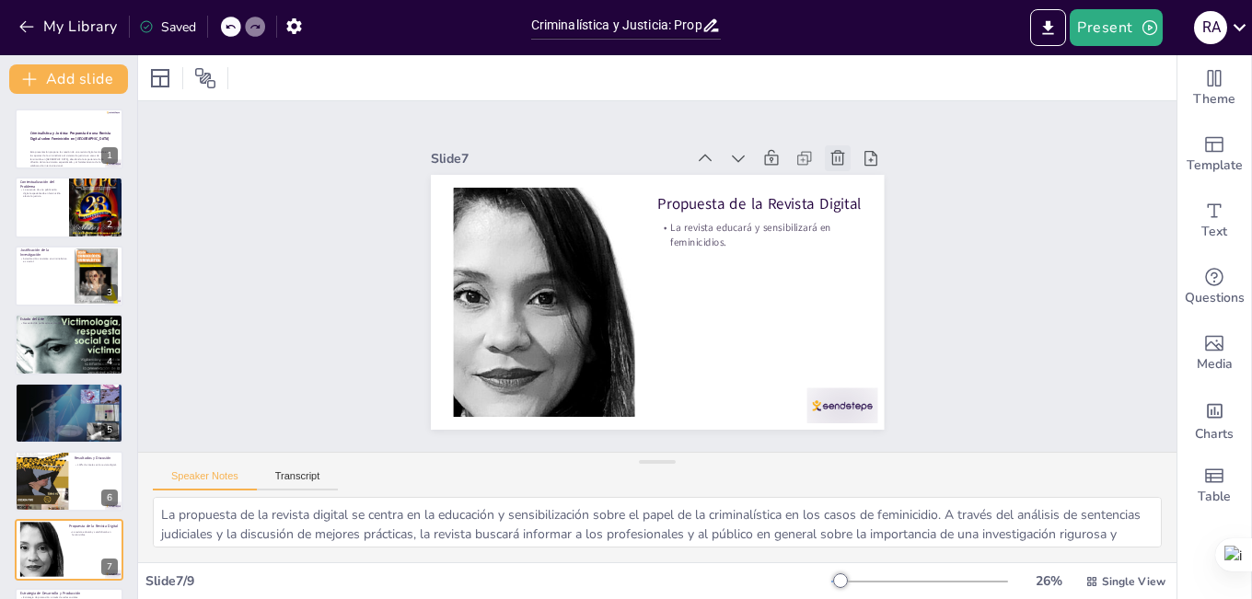
click at [855, 208] on icon at bounding box center [866, 219] width 23 height 23
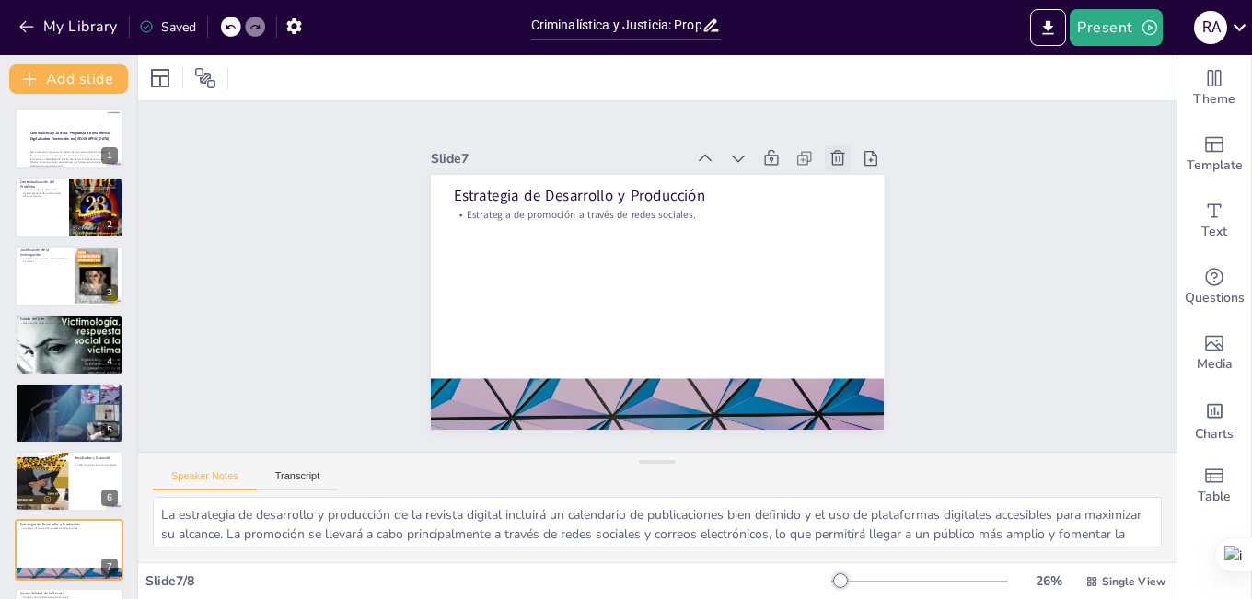
click at [829, 153] on icon at bounding box center [838, 158] width 18 height 18
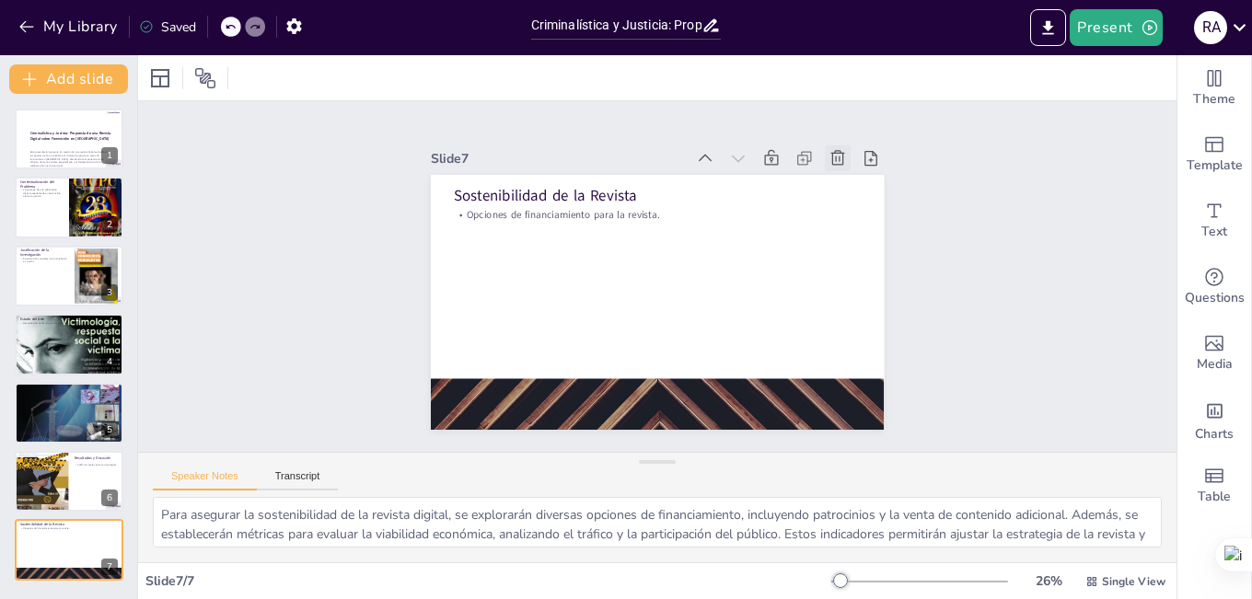
click at [840, 168] on icon at bounding box center [850, 178] width 20 height 20
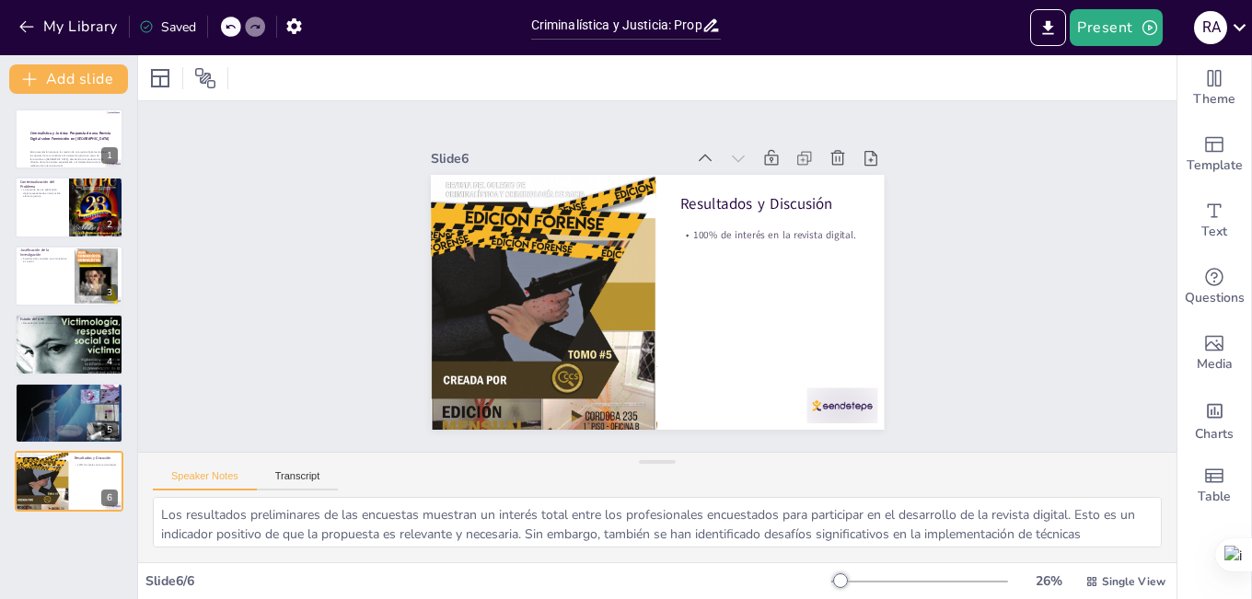
click at [840, 168] on icon at bounding box center [850, 178] width 20 height 20
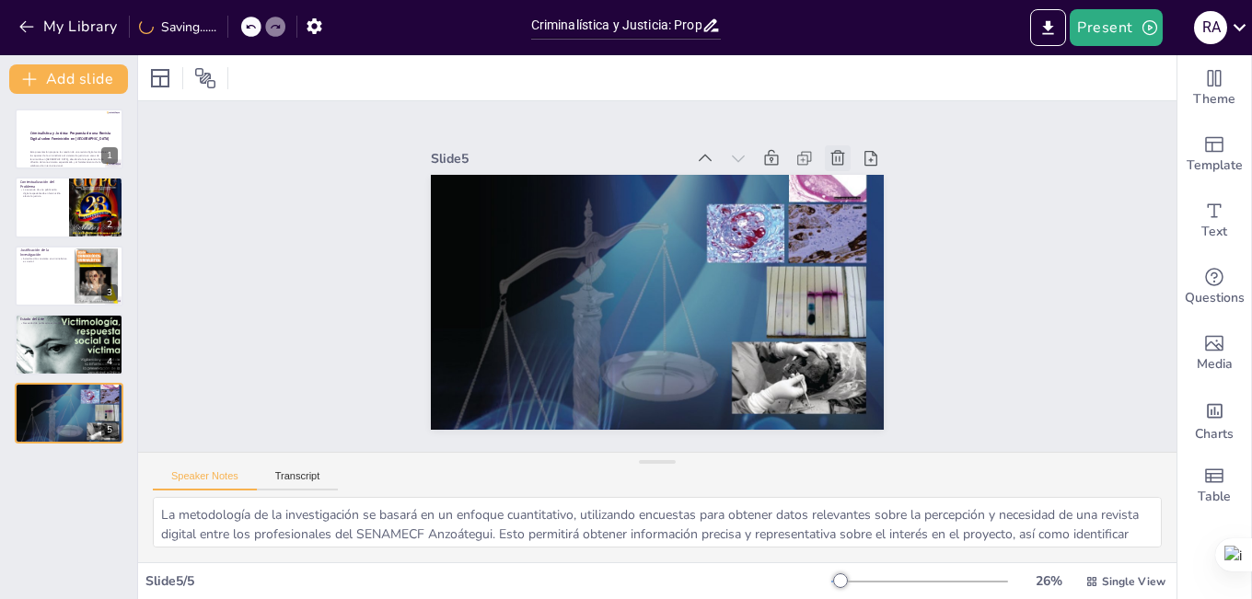
click at [842, 169] on icon at bounding box center [850, 177] width 16 height 17
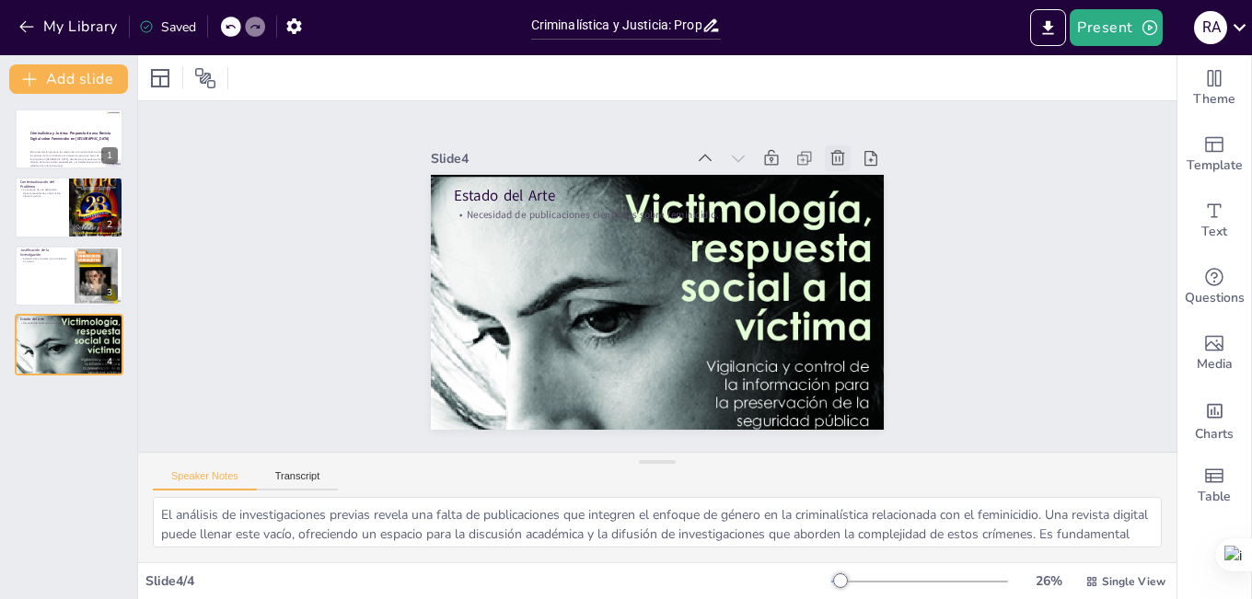
click at [840, 168] on icon at bounding box center [850, 178] width 20 height 20
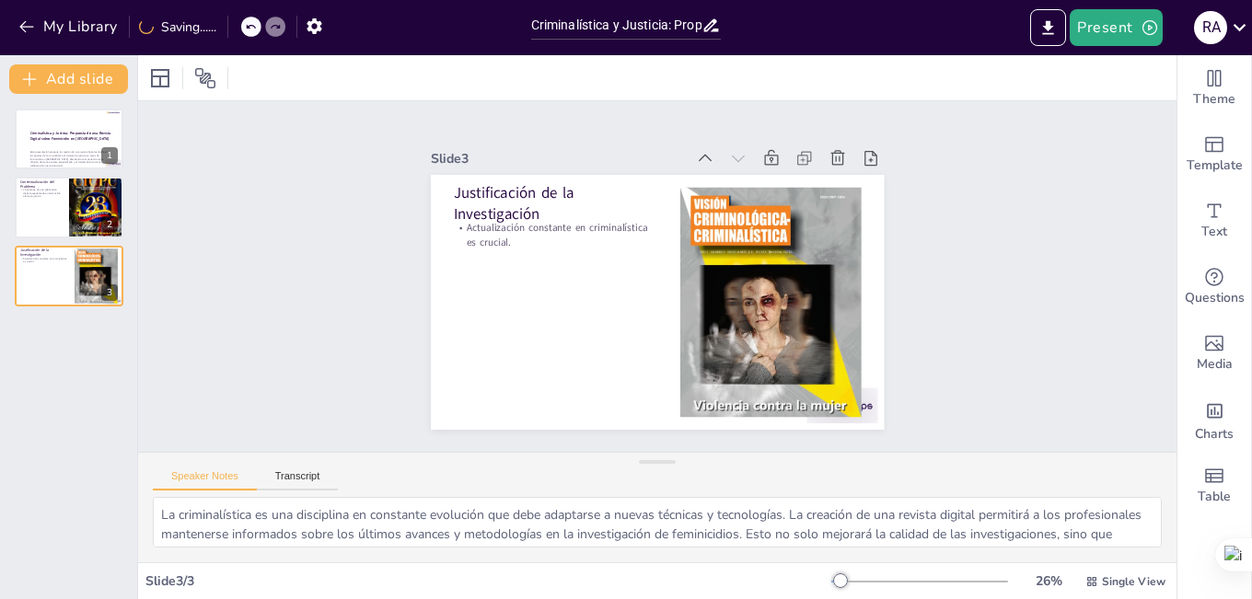
click at [840, 168] on icon at bounding box center [850, 178] width 20 height 20
type textarea "La falta de una revista digital especializada en feminicidio representa una bar…"
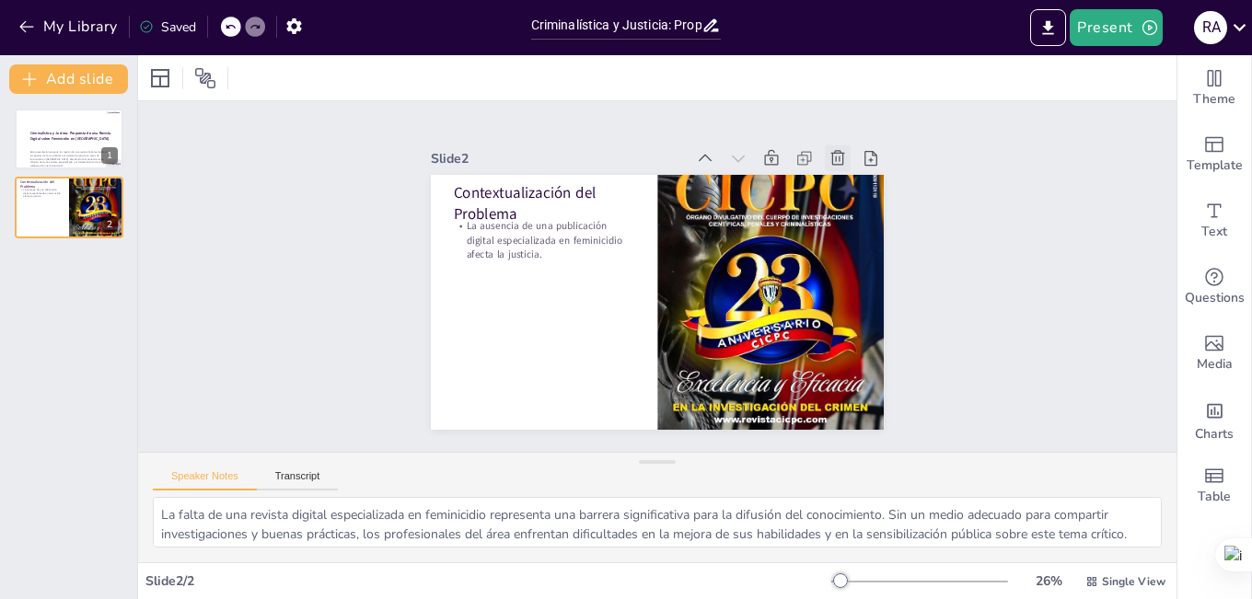
click at [835, 164] on div at bounding box center [849, 178] width 29 height 29
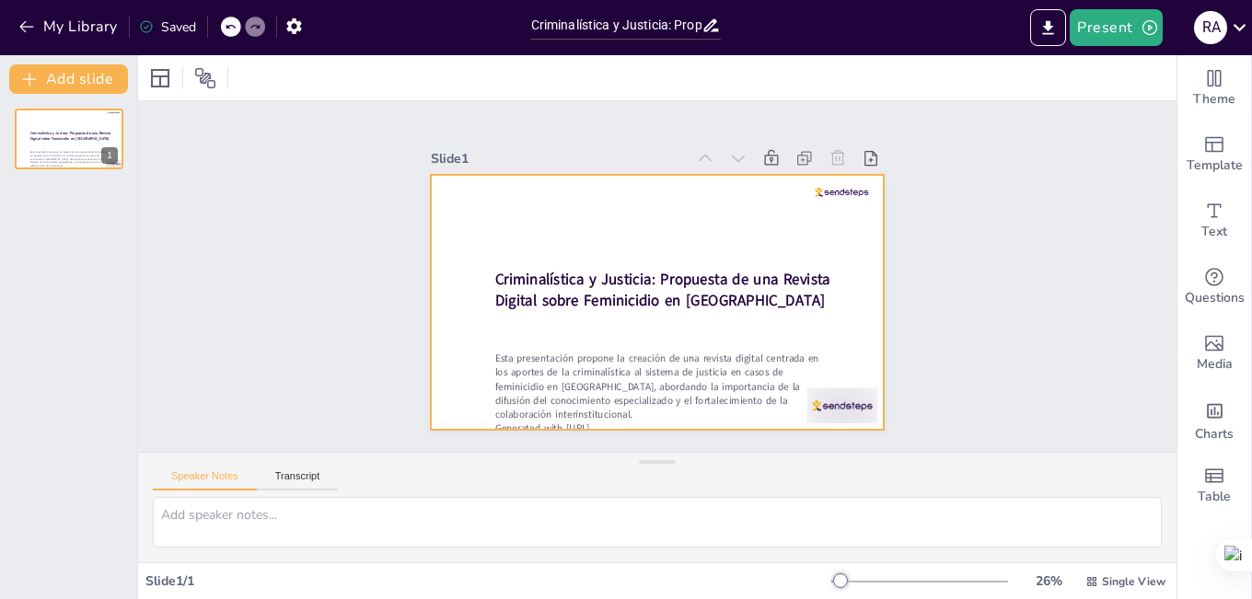
click at [518, 234] on div at bounding box center [657, 302] width 453 height 255
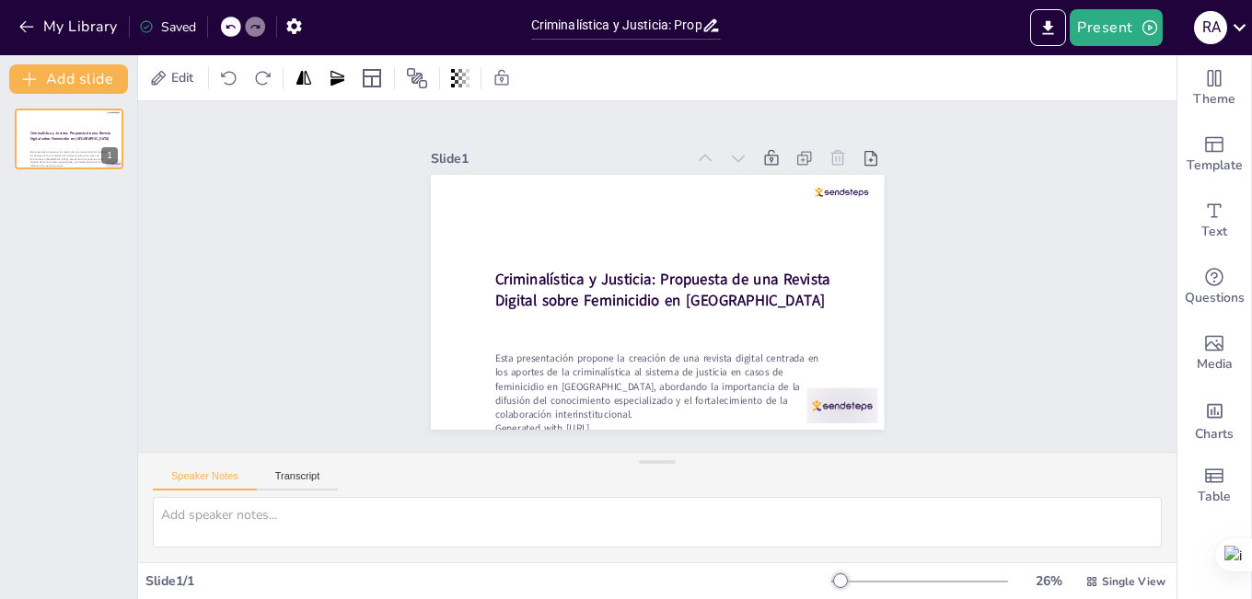
click at [938, 208] on div "Slide 1 Criminalística y Justicia: Propuesta de una Revista Digital sobre Femin…" at bounding box center [657, 277] width 1070 height 458
click at [30, 20] on icon "button" at bounding box center [26, 26] width 18 height 18
